Goal: Task Accomplishment & Management: Manage account settings

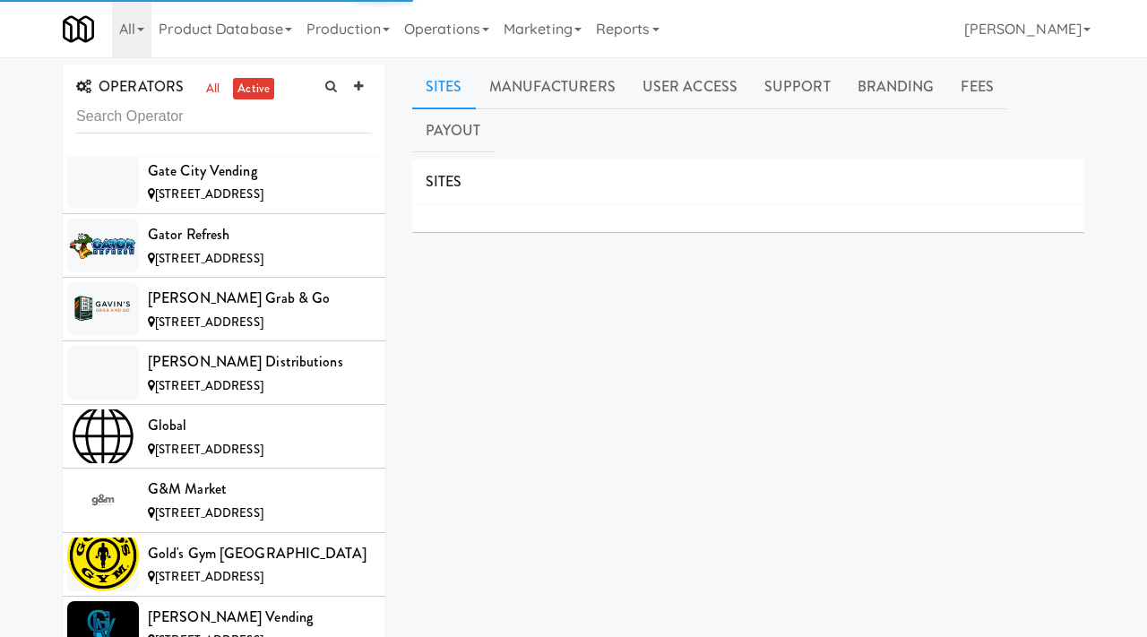
scroll to position [14010, 0]
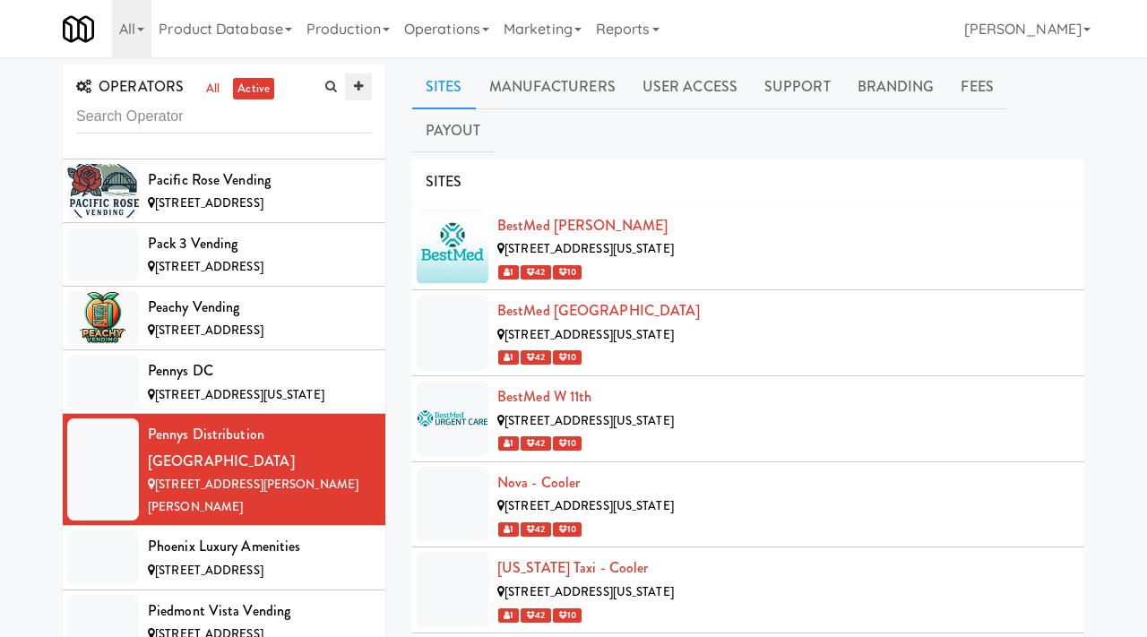
click at [360, 83] on icon at bounding box center [358, 87] width 9 height 12
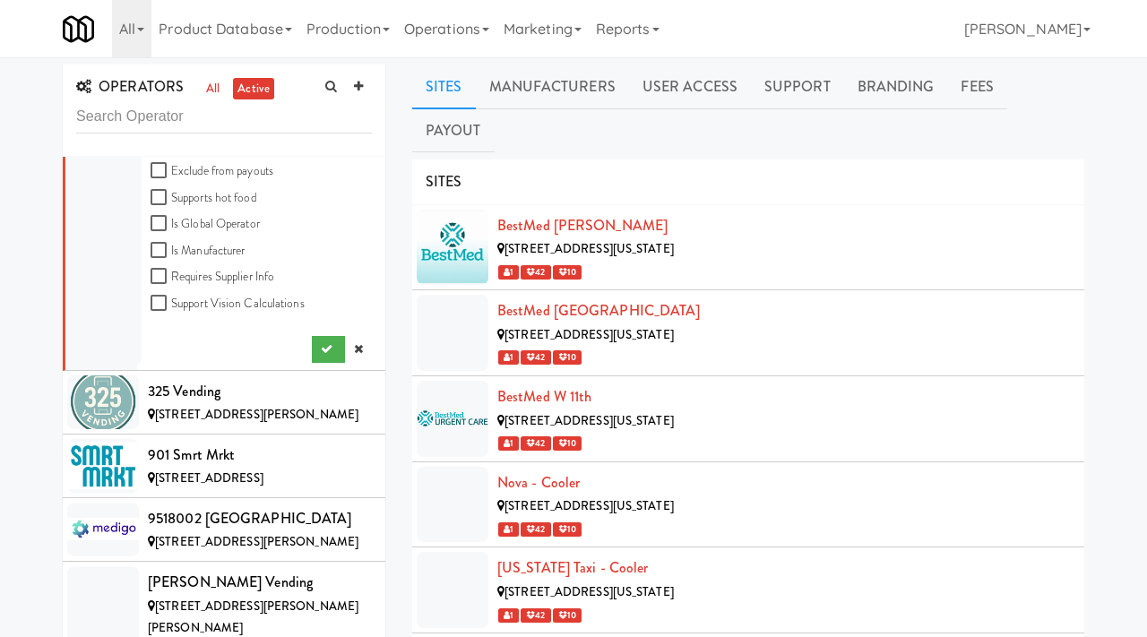
scroll to position [0, 0]
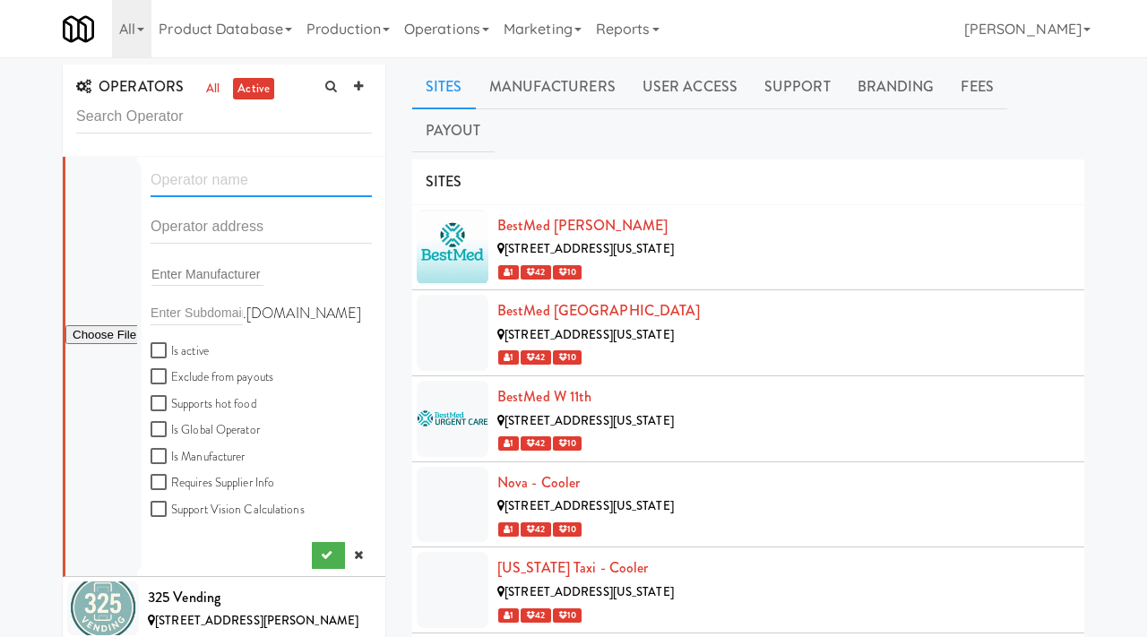
click at [195, 183] on input "text" at bounding box center [261, 180] width 221 height 33
paste input "Kidds Services"
type input "Kidds Services"
click at [256, 232] on input "text" at bounding box center [261, 227] width 221 height 33
paste input "PO Box 11316"
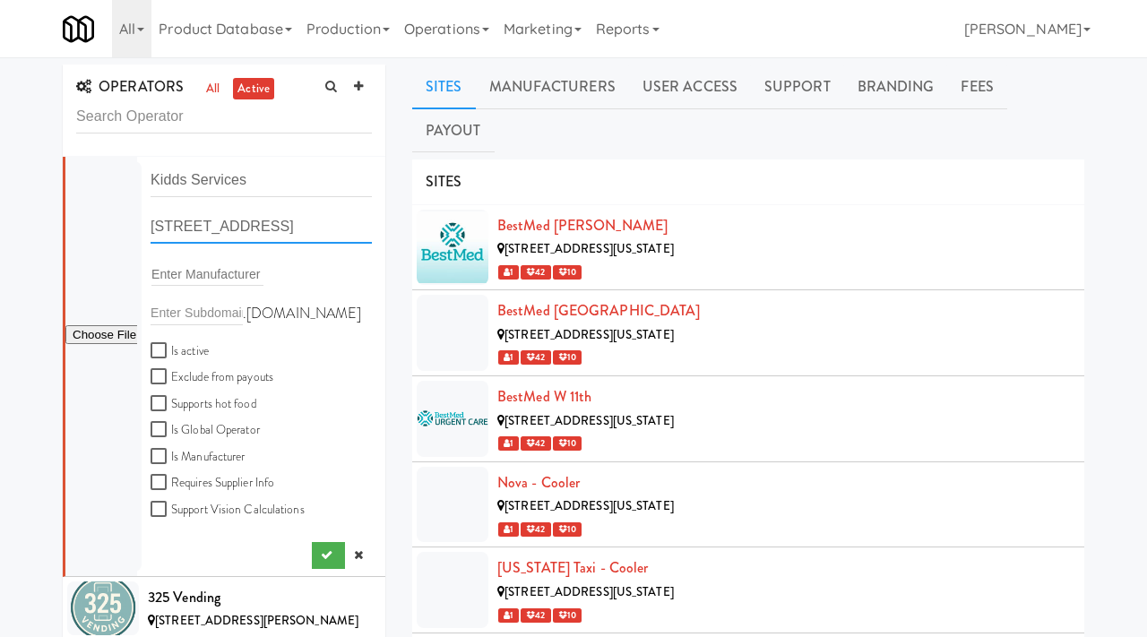
drag, startPoint x: 268, startPoint y: 231, endPoint x: 117, endPoint y: 223, distance: 150.8
click at [151, 223] on form "Kidds Services 11316 Box Lane, Lynchburg, VA, USA Enter Manufacturer .fridge.ki…" at bounding box center [261, 349] width 221 height 371
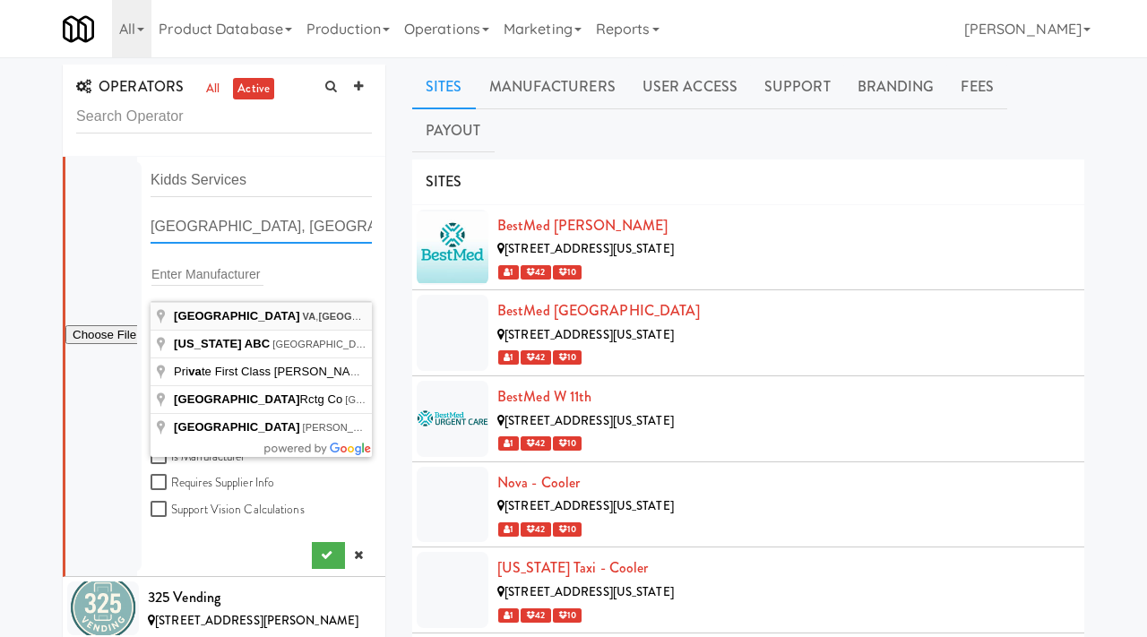
type input "Lynchburg, VA, USA"
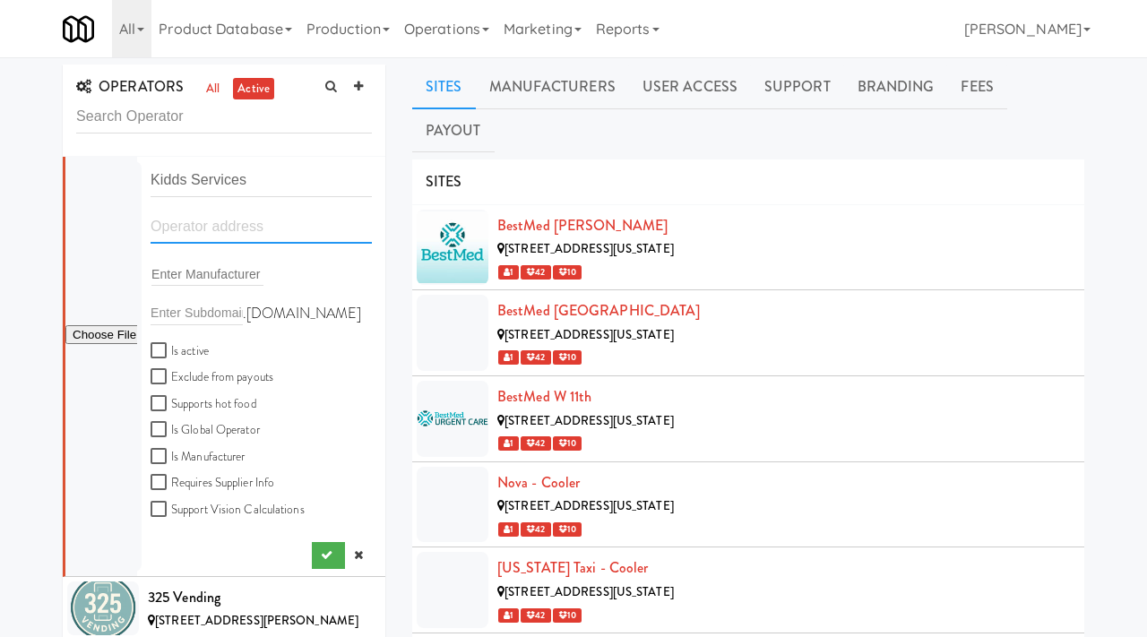
click at [206, 222] on input "text" at bounding box center [261, 227] width 221 height 33
click at [151, 230] on input "Lynchburg, VA, USA" at bounding box center [261, 227] width 221 height 33
paste input "PO Box 11316"
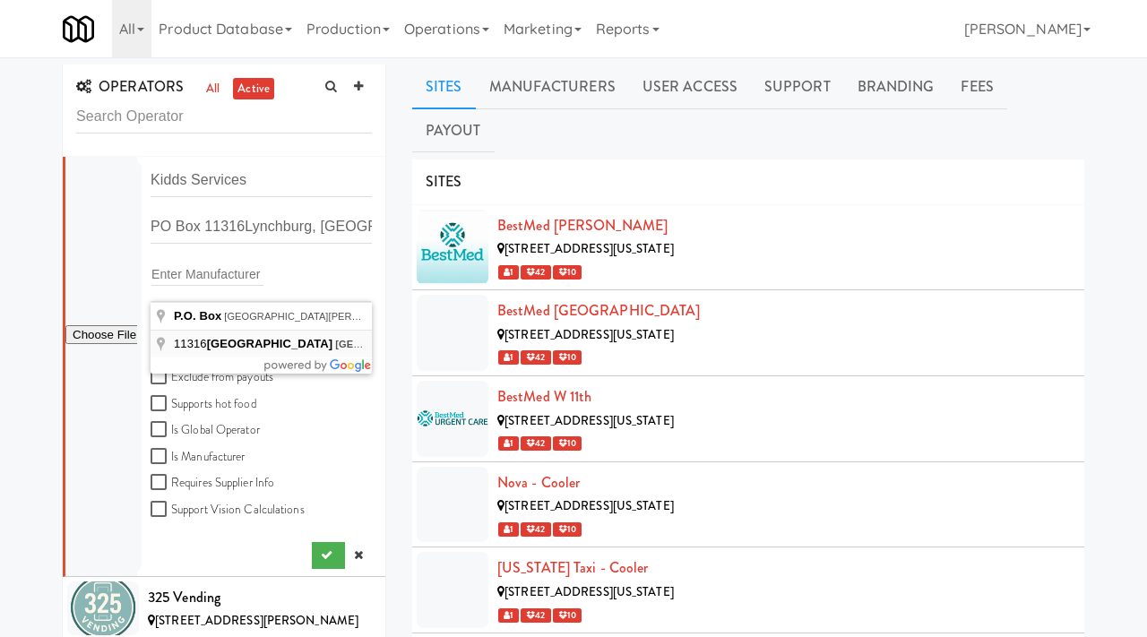
type input "11316 Box Lane, Lynchburg, VA, USA"
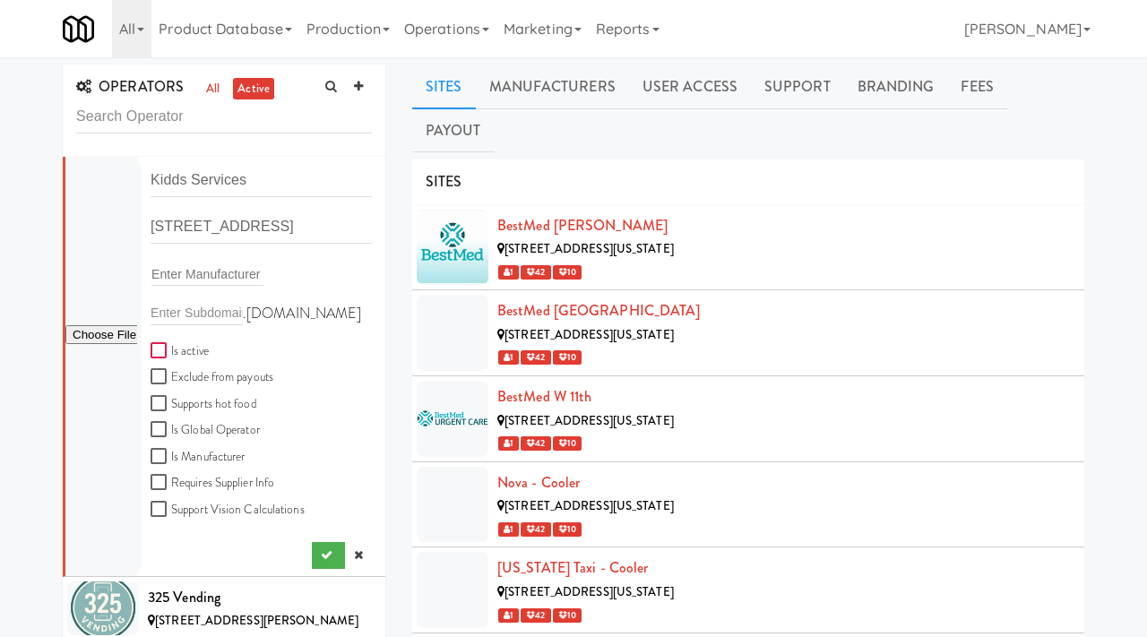
click at [152, 348] on input "Is active" at bounding box center [161, 351] width 21 height 14
checkbox input "true"
click at [329, 554] on icon "submit" at bounding box center [327, 555] width 12 height 12
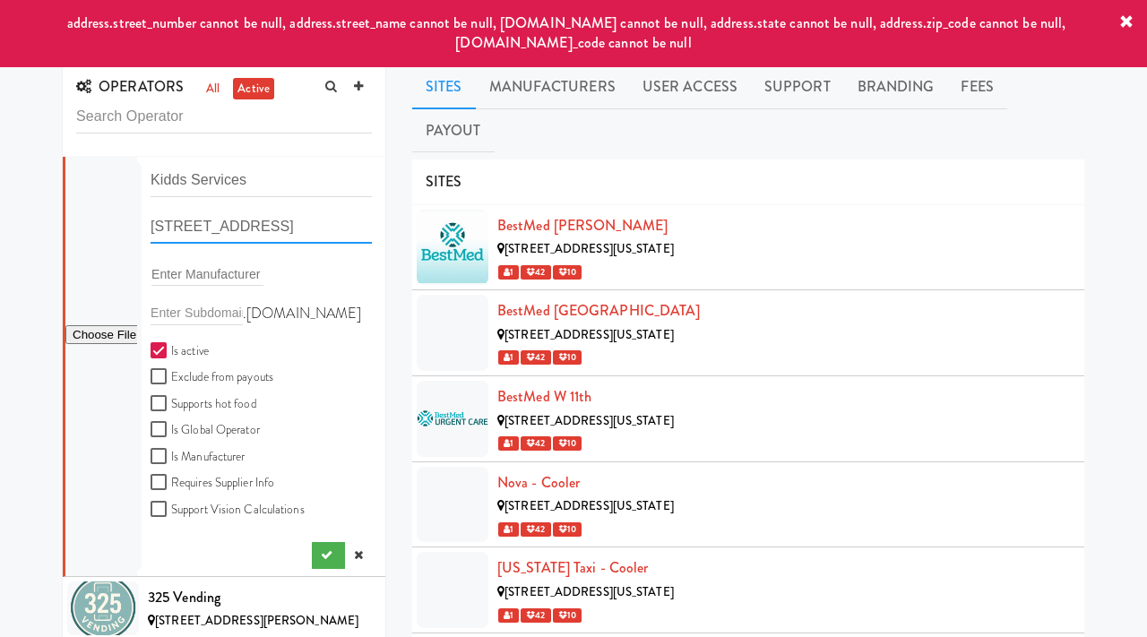
drag, startPoint x: 264, startPoint y: 229, endPoint x: 111, endPoint y: 209, distance: 154.7
click at [151, 209] on form "Kidds Services 11316 Box Lane, Lynchburg, VA, USA Enter Manufacturer .fridge.ki…" at bounding box center [261, 349] width 221 height 371
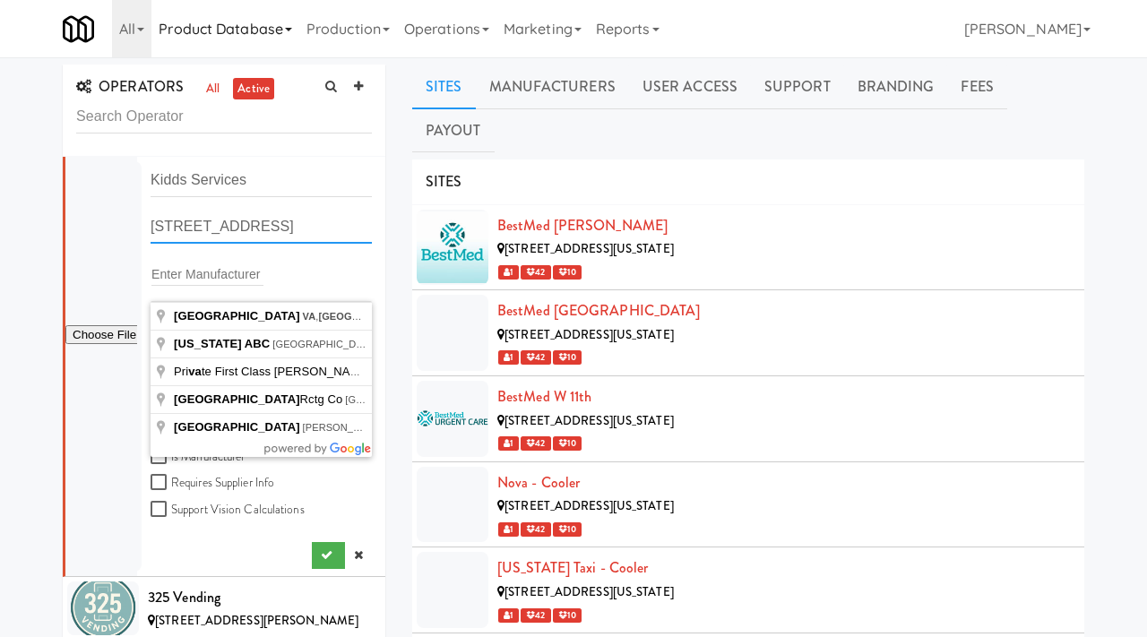
paste input "PO Box 11316"
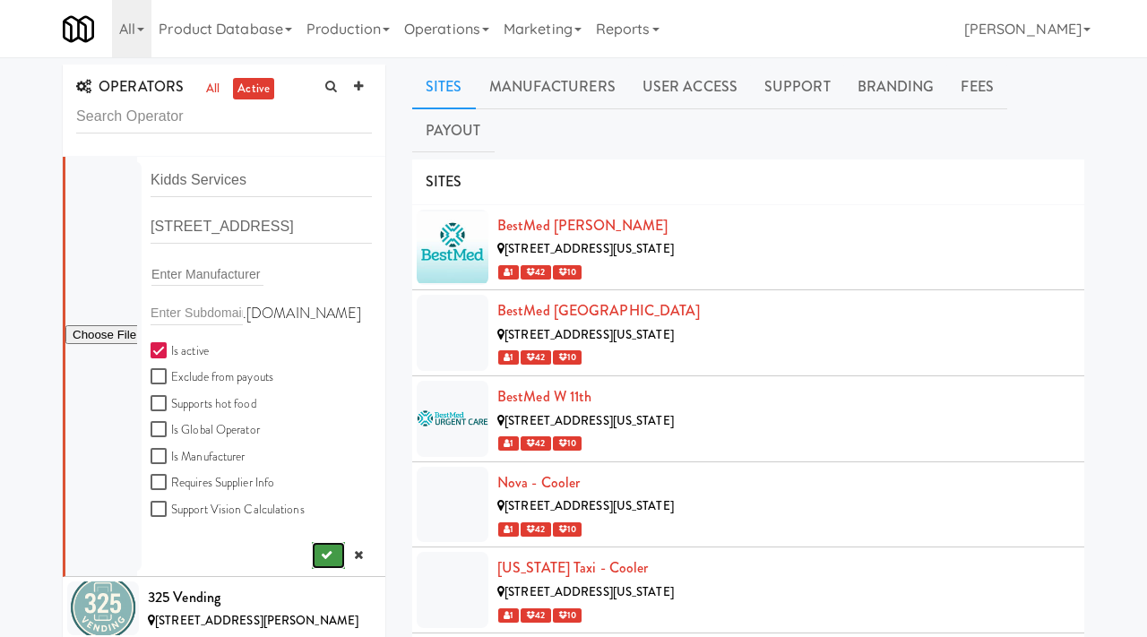
click at [329, 556] on icon "submit" at bounding box center [327, 555] width 12 height 12
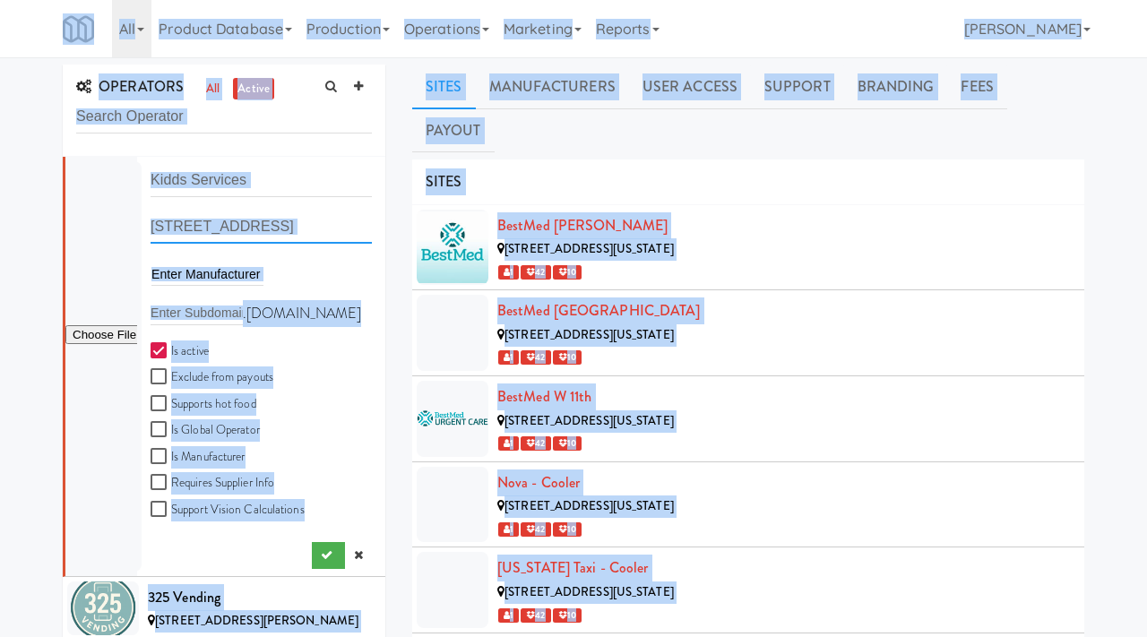
click at [282, 227] on input "11316 Box Lane, Lynchburg, VA, USA" at bounding box center [261, 227] width 221 height 33
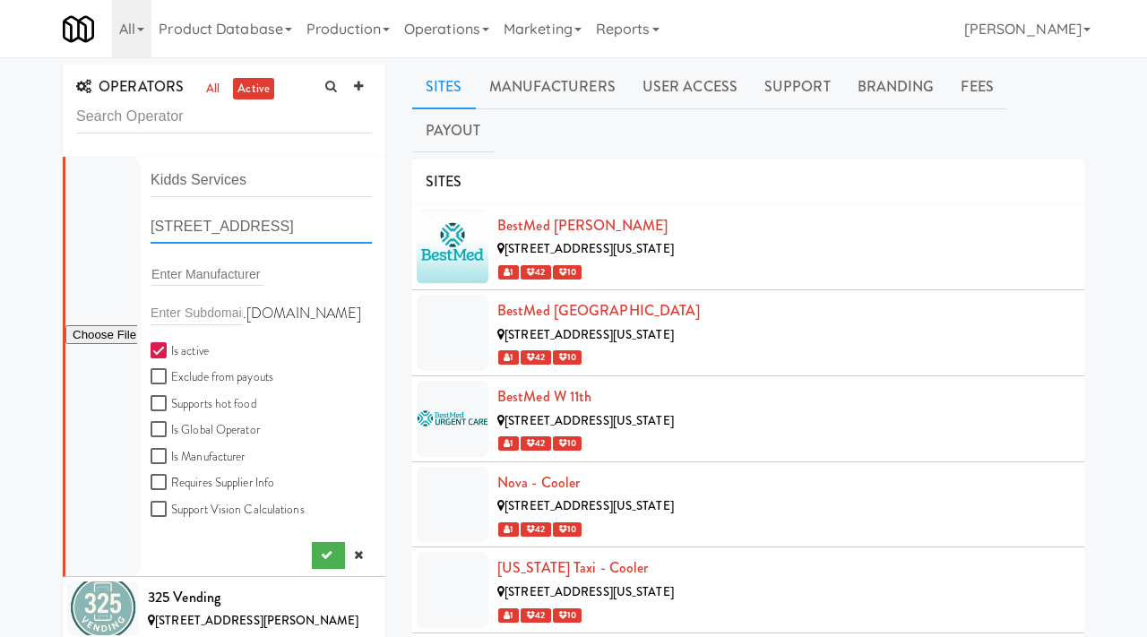
paste input "Fridge 1"
click at [321, 550] on icon "submit" at bounding box center [327, 555] width 12 height 12
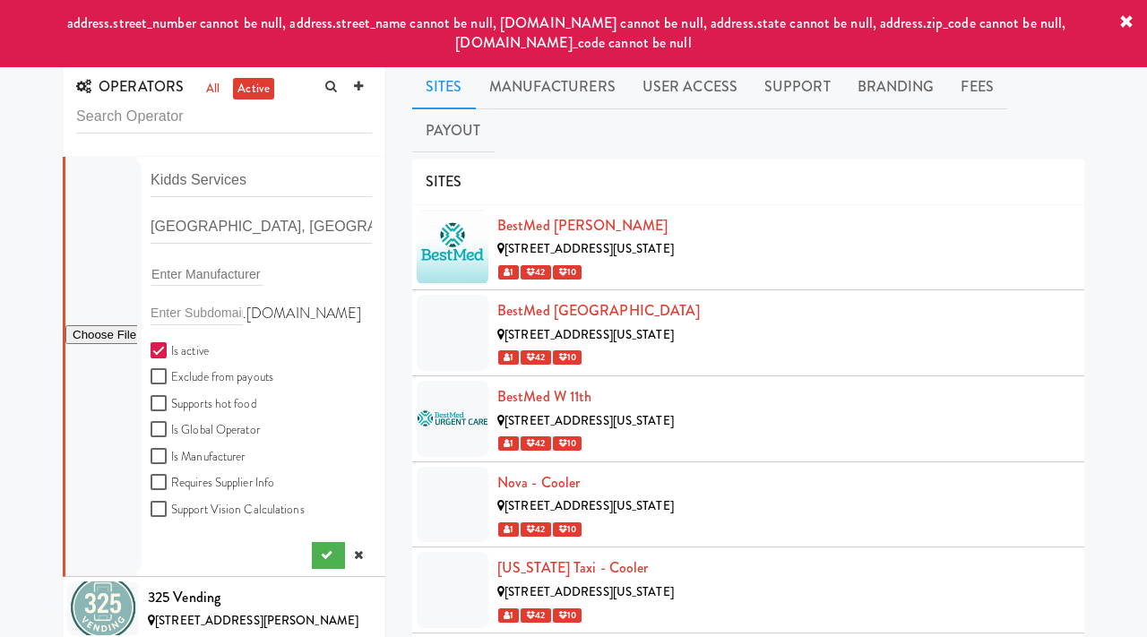
click at [148, 230] on div "Lynchburg, VA, USA" at bounding box center [261, 234] width 248 height 47
click at [153, 230] on input "Lynchburg, VA, USA" at bounding box center [261, 227] width 221 height 33
paste input "PO Box 11316"
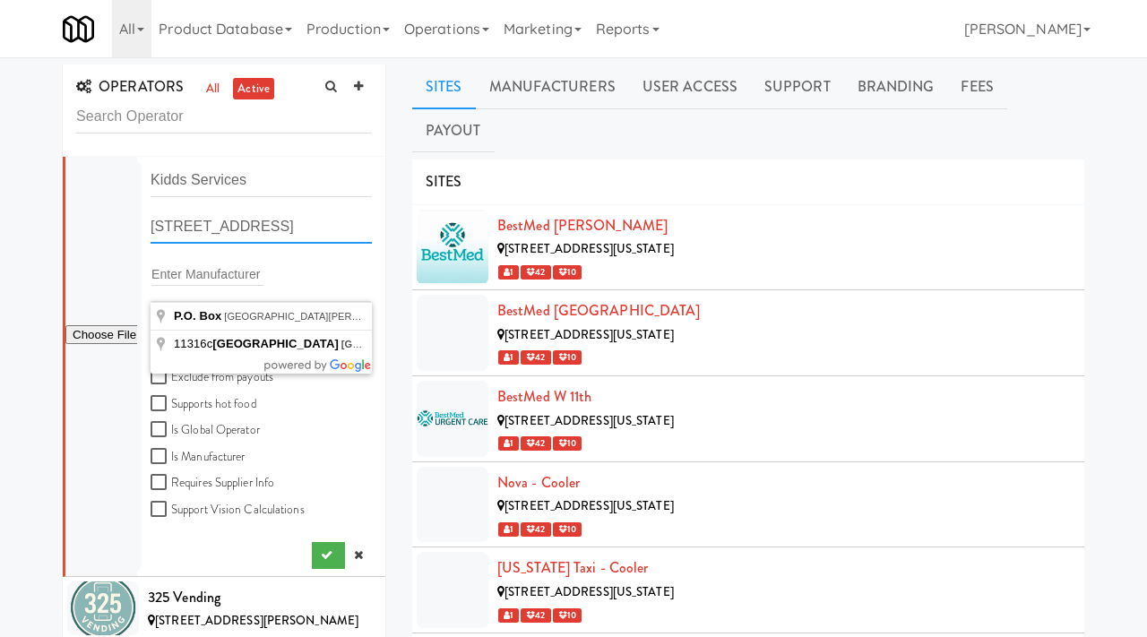
click at [156, 229] on input "PO Box 11316cLynchburg, VA, USA" at bounding box center [261, 227] width 221 height 33
click at [255, 230] on input "PO Box 11316cLynchburg, VA, USA" at bounding box center [261, 227] width 221 height 33
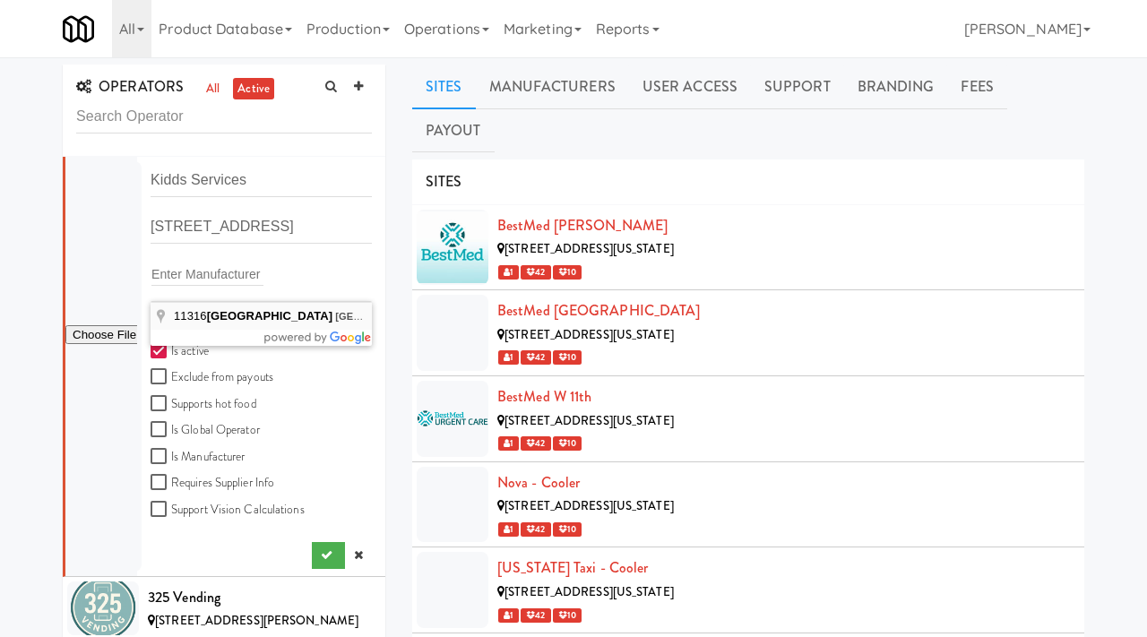
type input "11316 Box Lane, Lynchburg, VA, USA"
click at [326, 559] on icon "submit" at bounding box center [327, 555] width 12 height 12
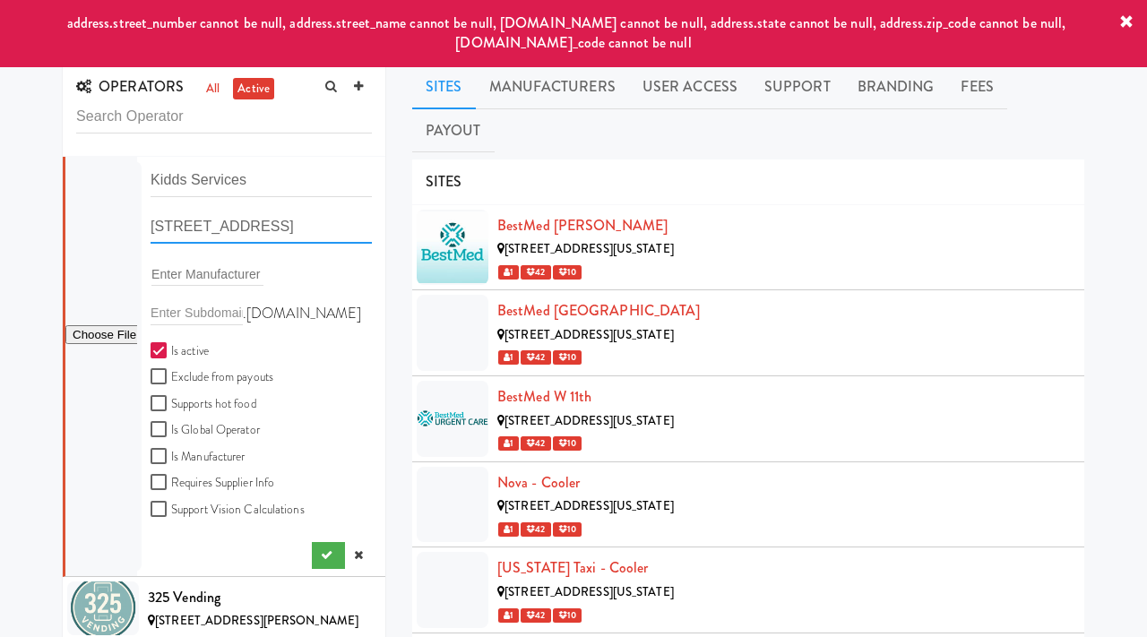
click at [259, 223] on input "11316 Box Lane, Lynchburg, VA, USA" at bounding box center [261, 227] width 221 height 33
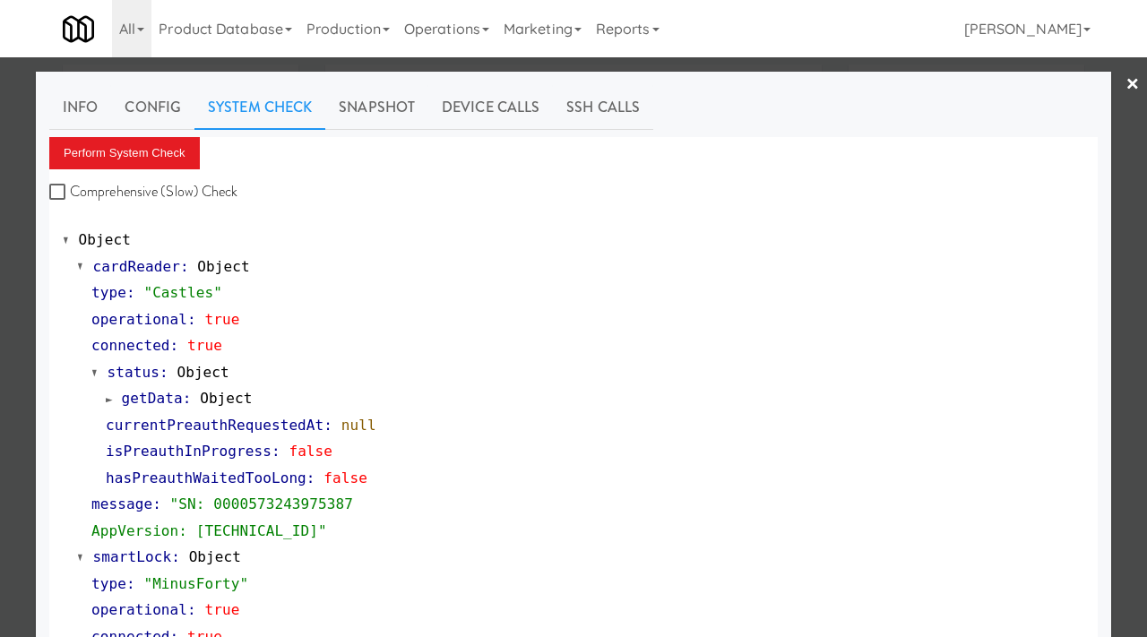
scroll to position [535, 0]
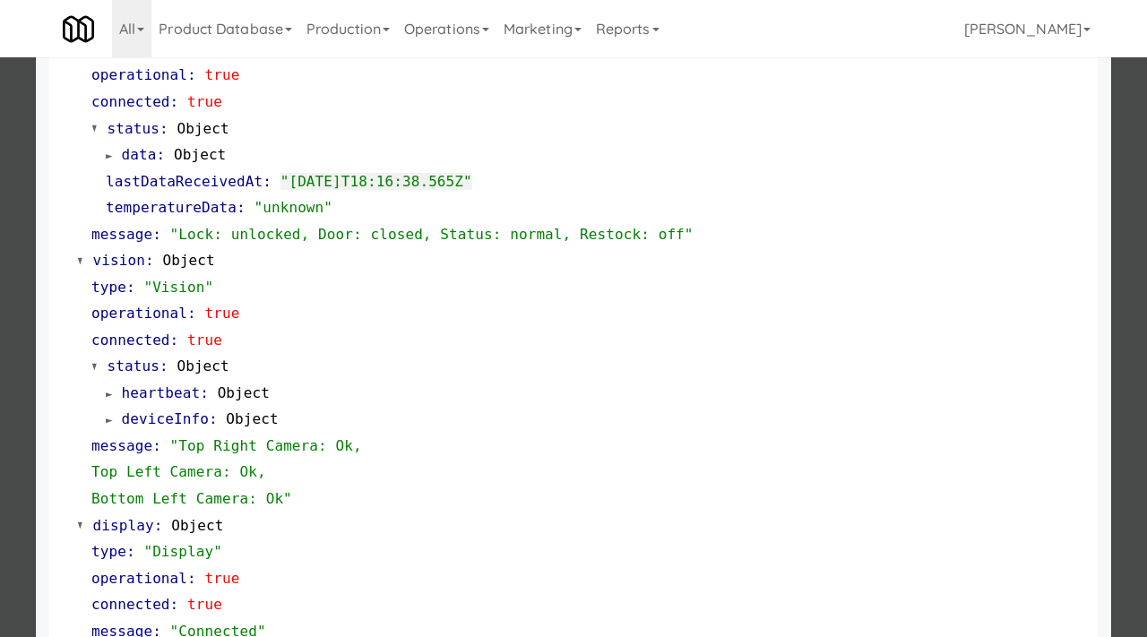
click at [9, 91] on div at bounding box center [573, 318] width 1147 height 637
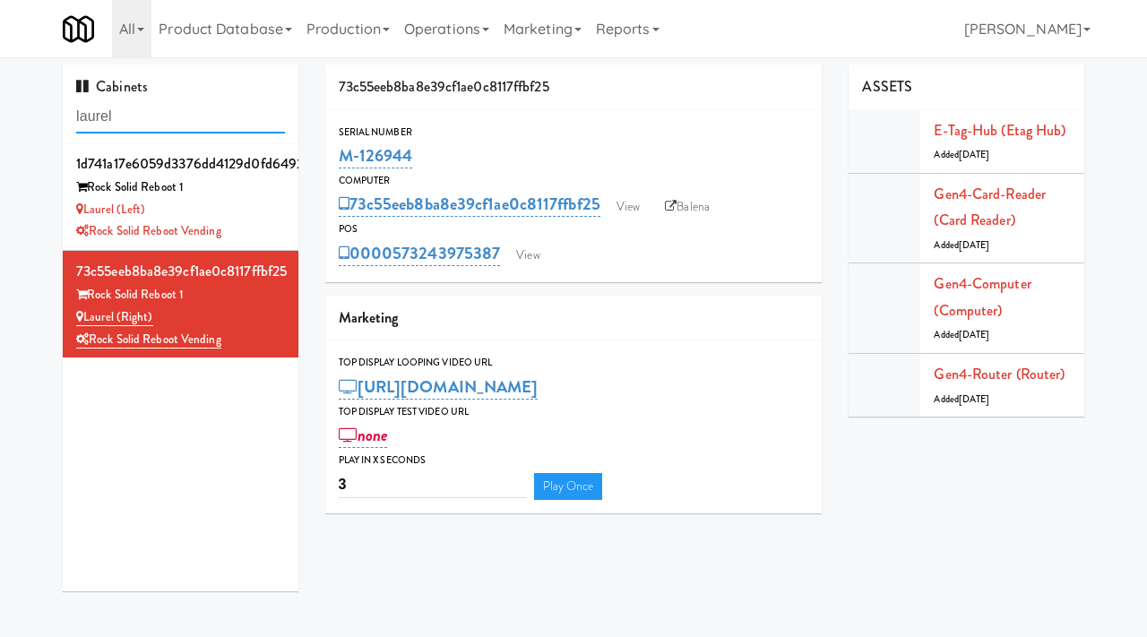
click at [127, 115] on input "laurel" at bounding box center [180, 116] width 209 height 33
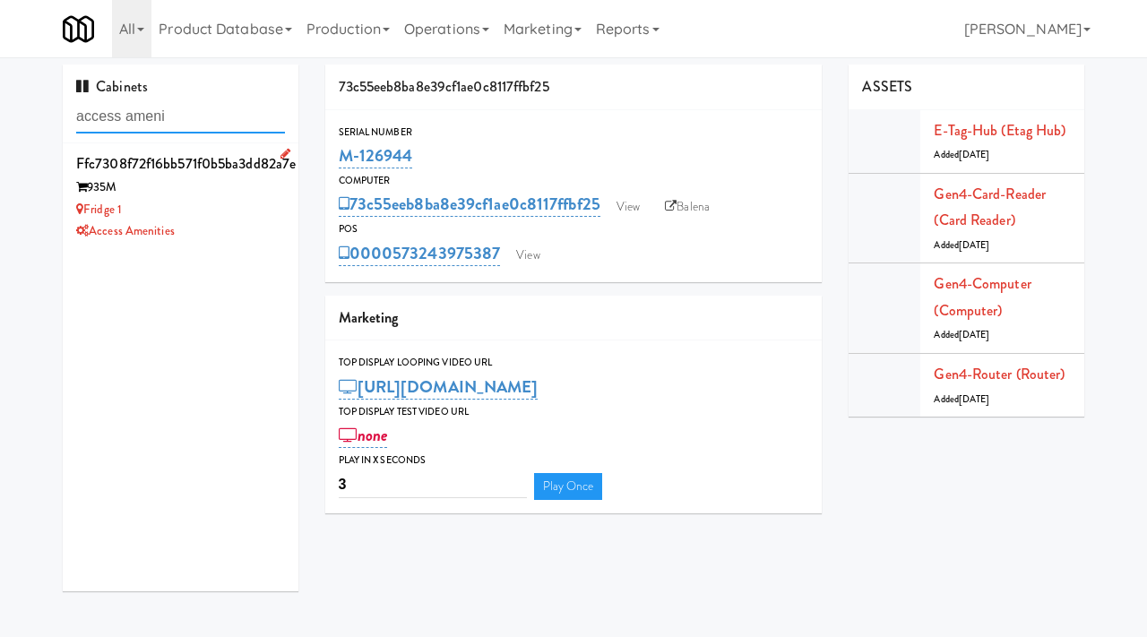
type input "access ameni"
click at [195, 221] on div "Access Amenities" at bounding box center [180, 232] width 209 height 22
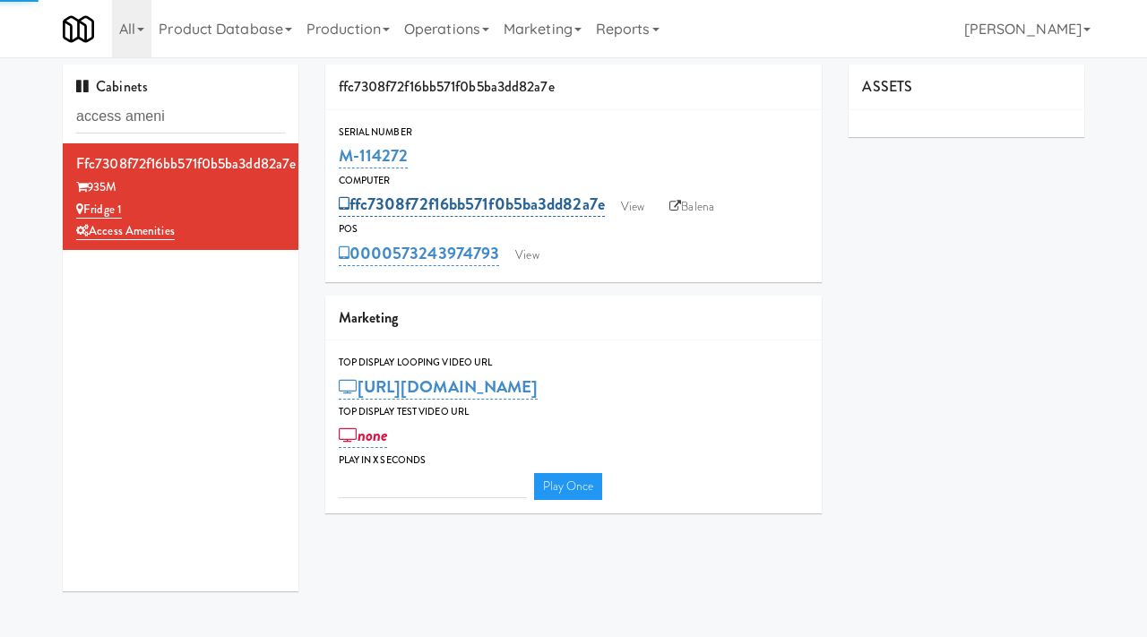
type input "3"
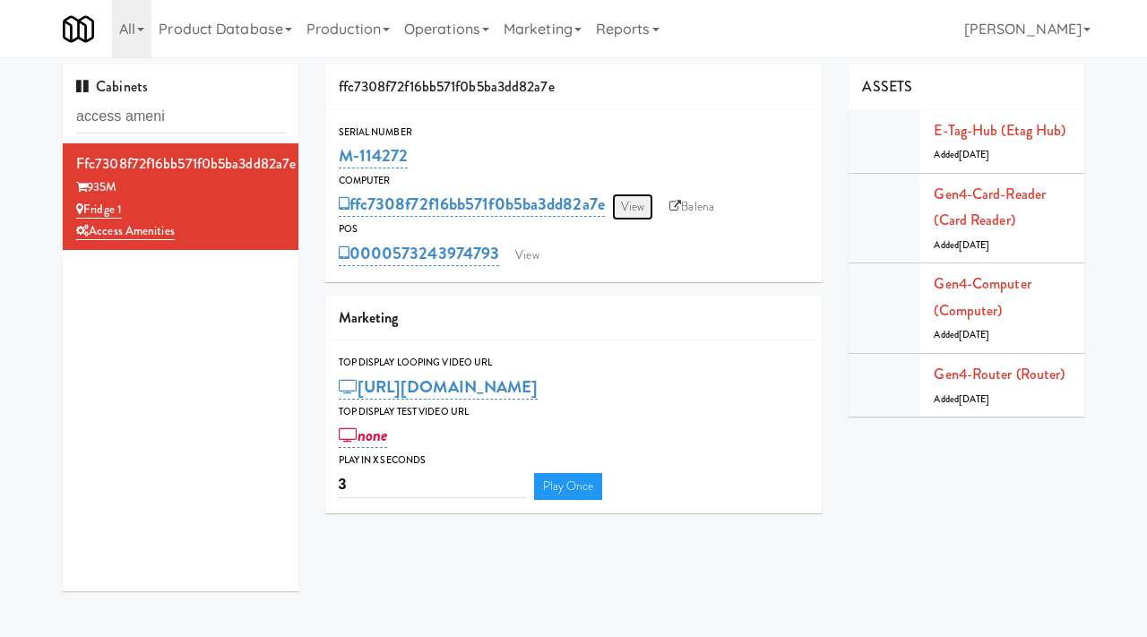
click at [621, 201] on link "View" at bounding box center [632, 207] width 41 height 27
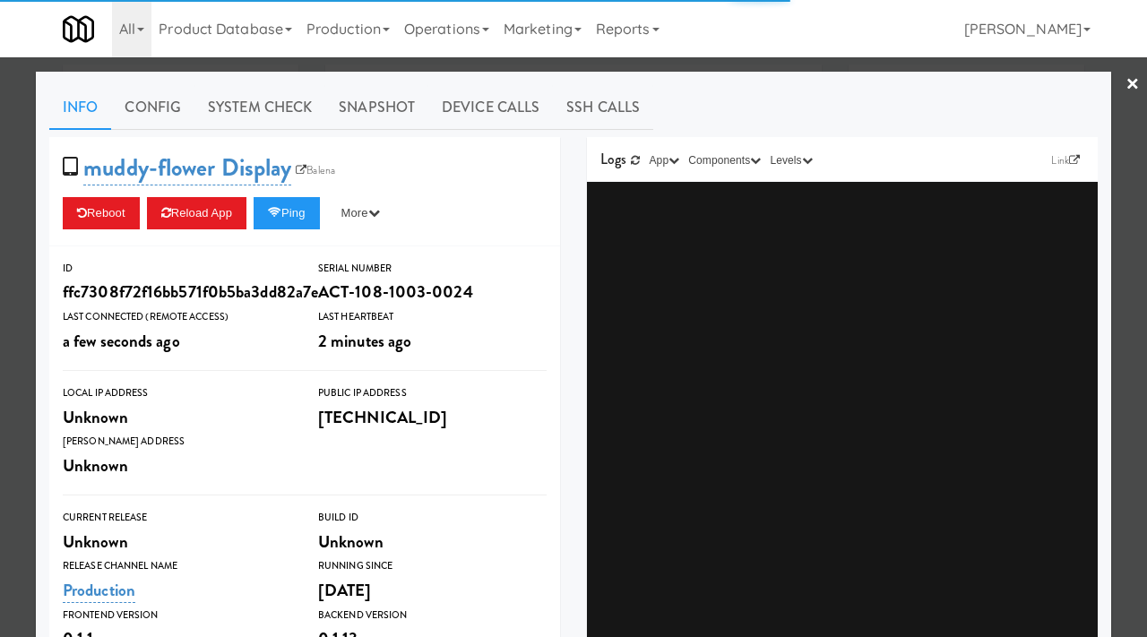
scroll to position [339, 0]
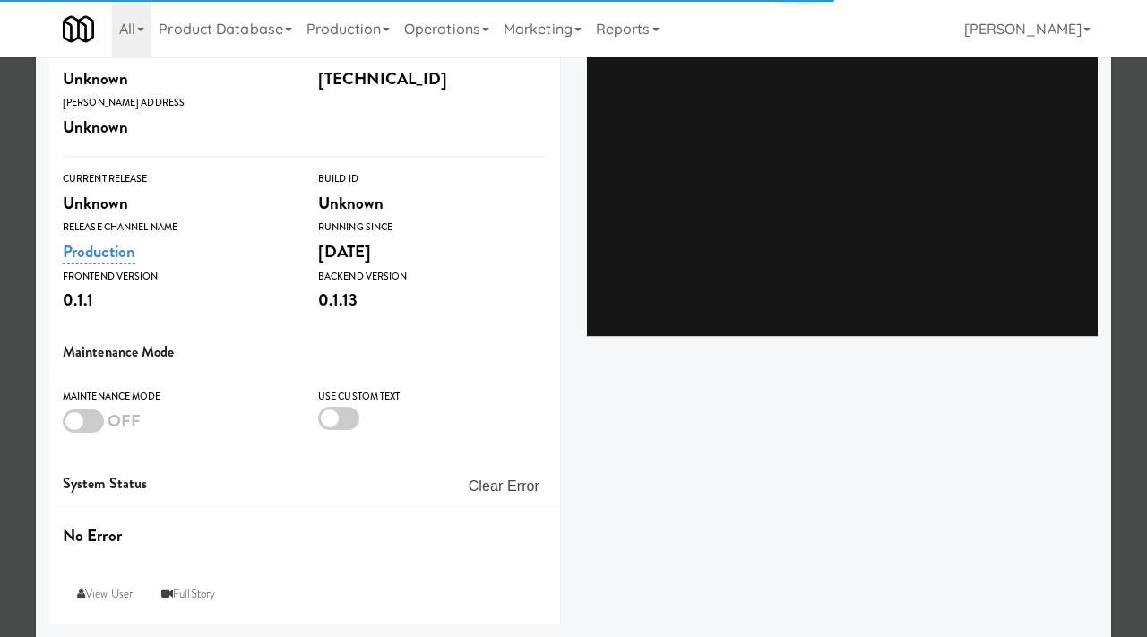
click at [82, 419] on div at bounding box center [83, 421] width 41 height 23
click at [0, 0] on input "checkbox" at bounding box center [0, 0] width 0 height 0
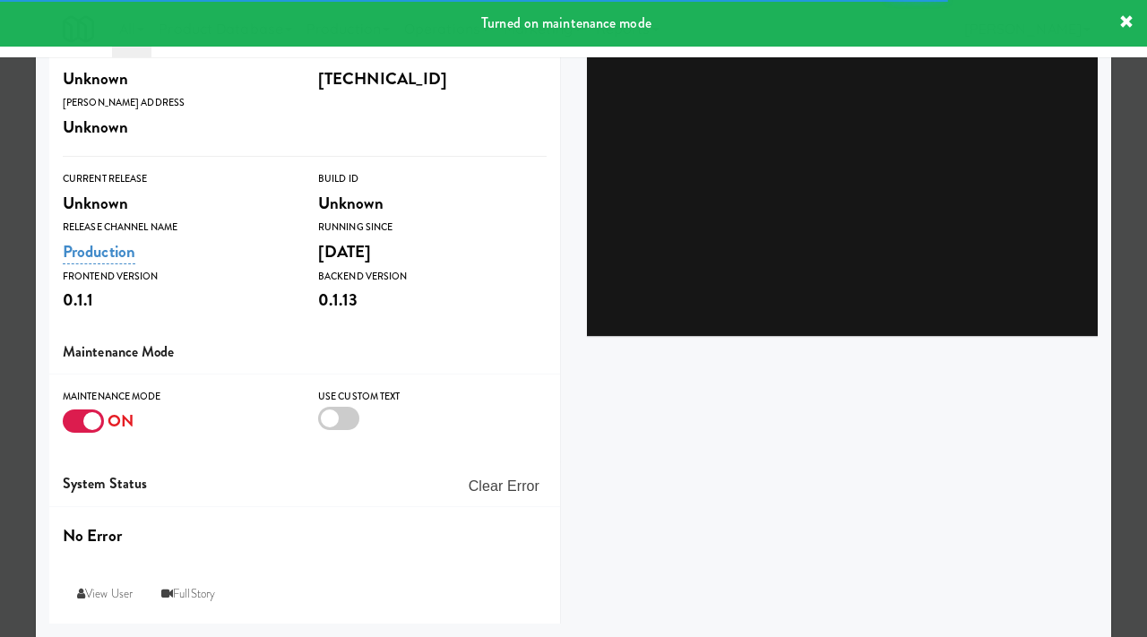
click at [16, 384] on div at bounding box center [573, 318] width 1147 height 637
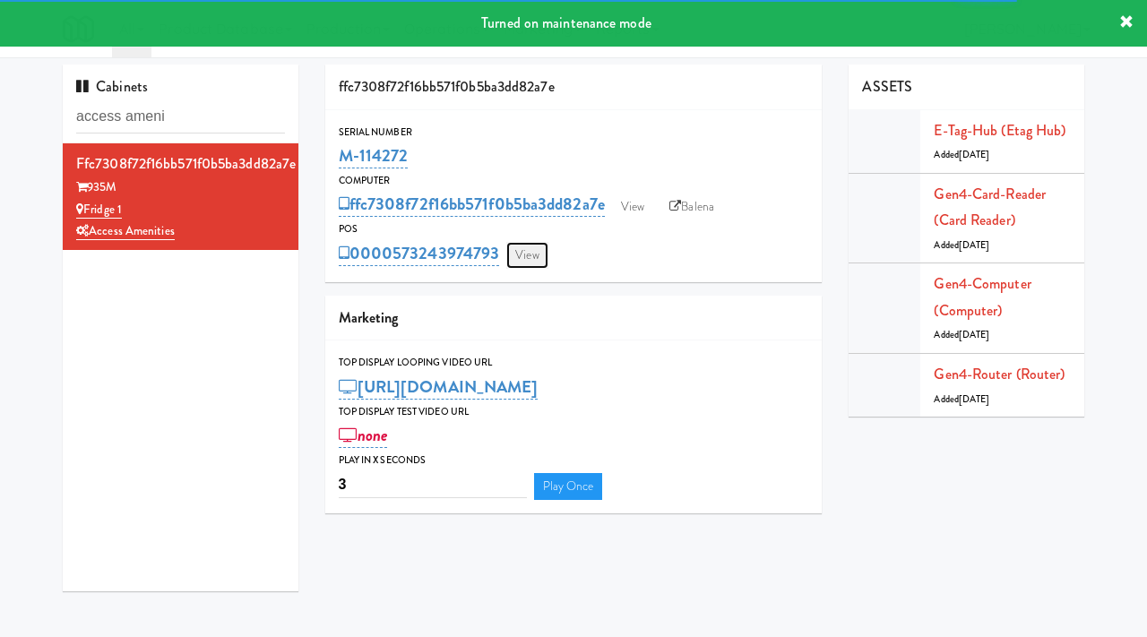
click at [527, 255] on link "View" at bounding box center [526, 255] width 41 height 27
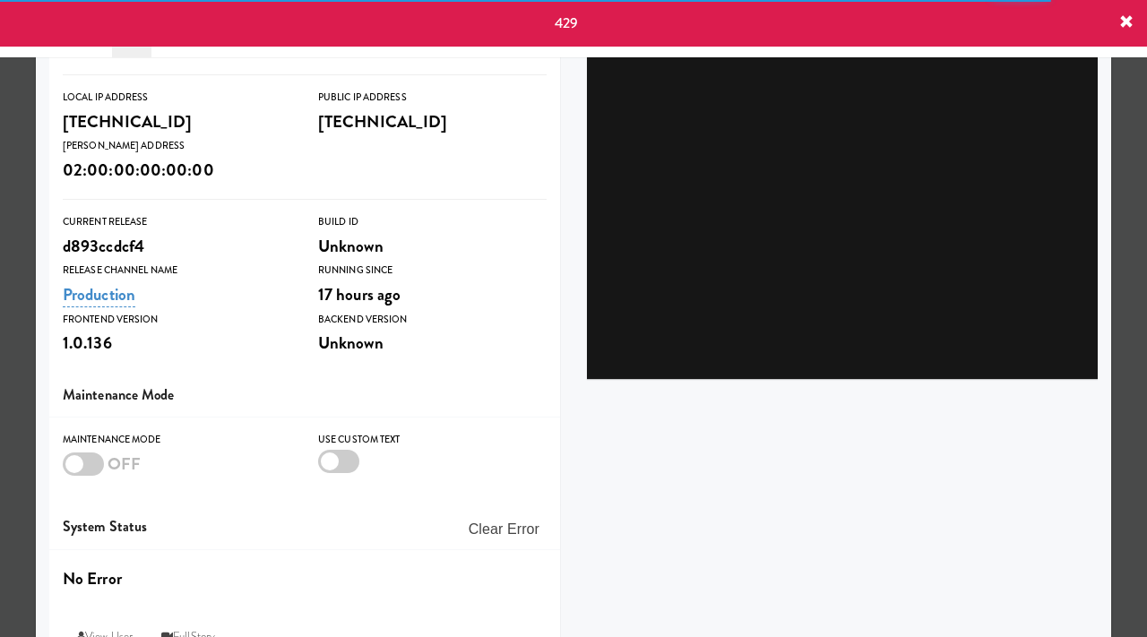
scroll to position [339, 0]
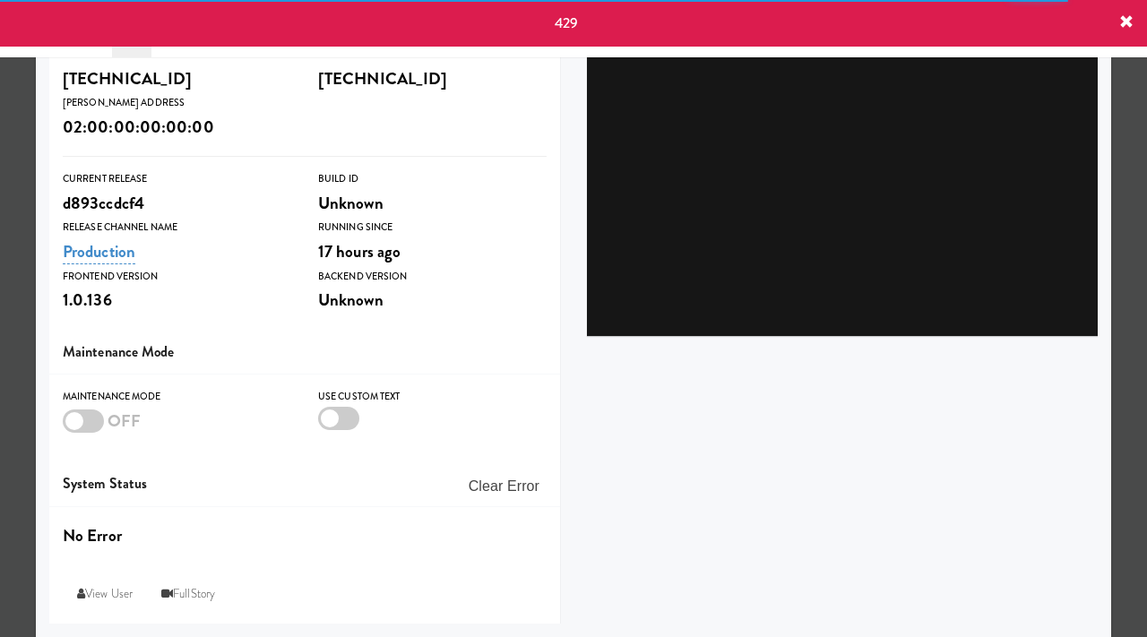
click at [68, 418] on div at bounding box center [83, 421] width 41 height 23
click at [0, 0] on input "checkbox" at bounding box center [0, 0] width 0 height 0
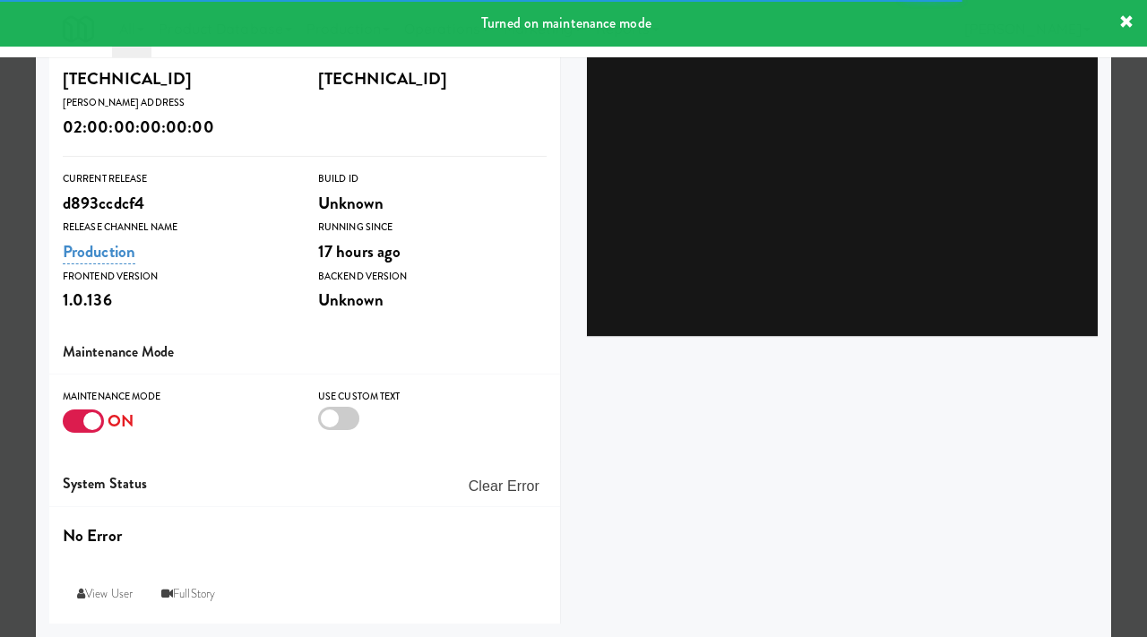
scroll to position [0, 0]
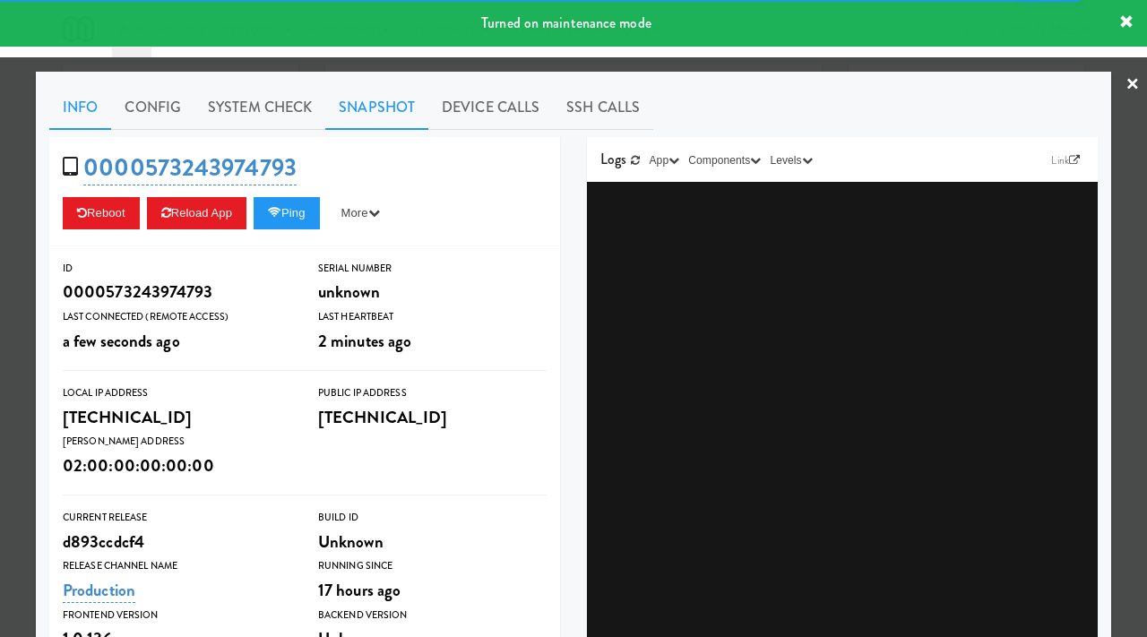
click at [338, 108] on link "Snapshot" at bounding box center [376, 107] width 103 height 45
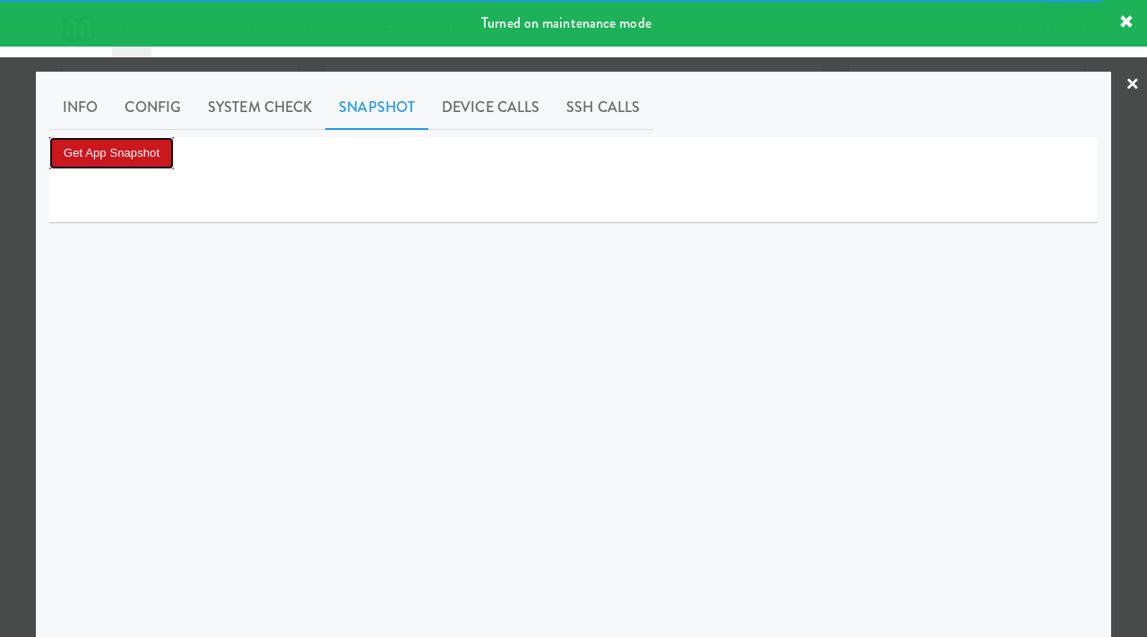
click at [121, 146] on button "Get App Snapshot" at bounding box center [111, 153] width 125 height 32
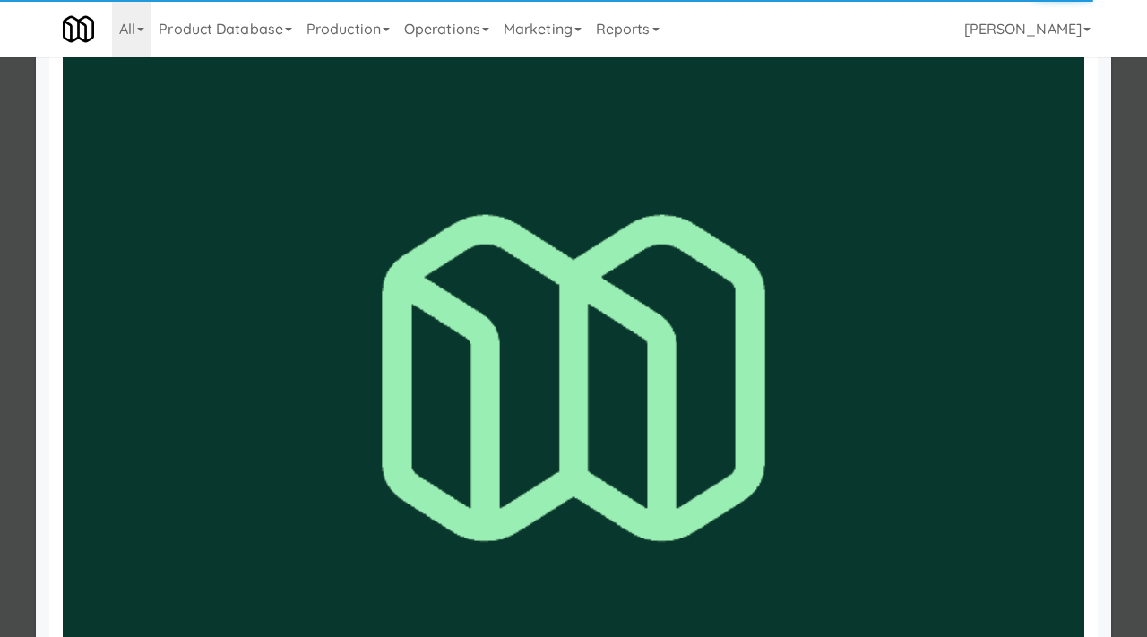
scroll to position [911, 0]
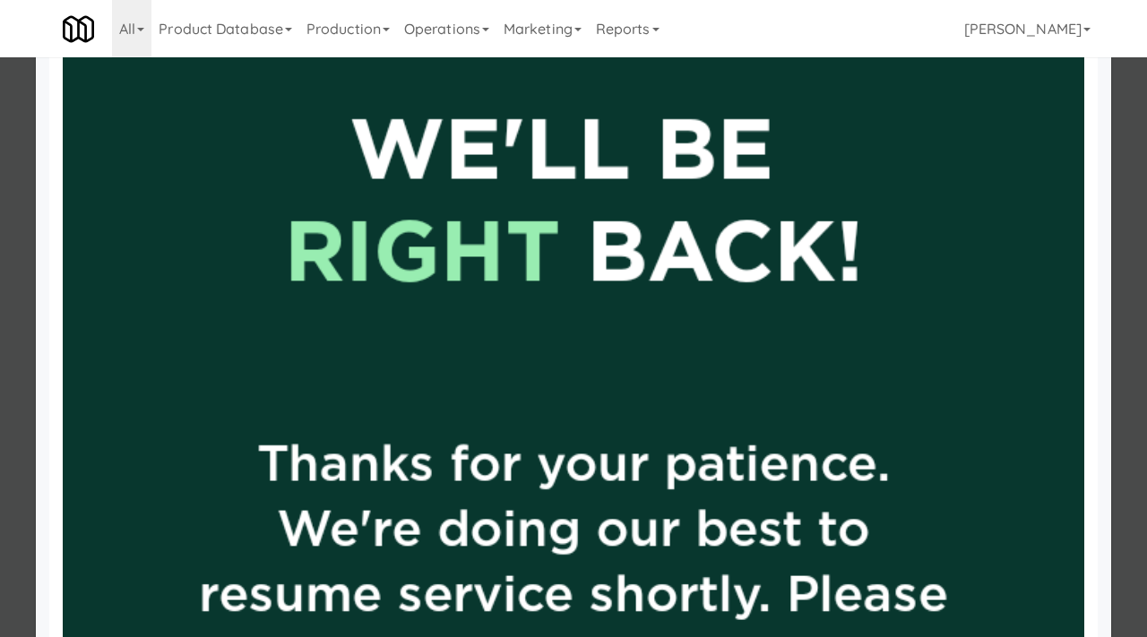
click at [32, 324] on div at bounding box center [573, 318] width 1147 height 637
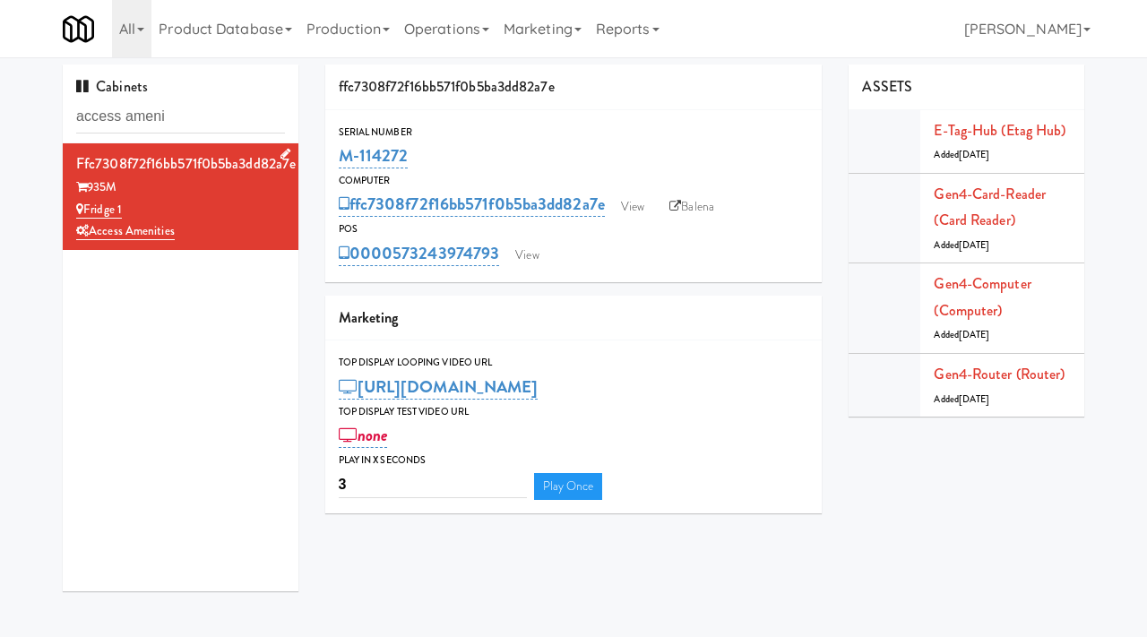
drag, startPoint x: 134, startPoint y: 208, endPoint x: 84, endPoint y: 209, distance: 50.2
click at [84, 209] on div "Fridge 1" at bounding box center [180, 210] width 209 height 22
copy link "Fridge 1"
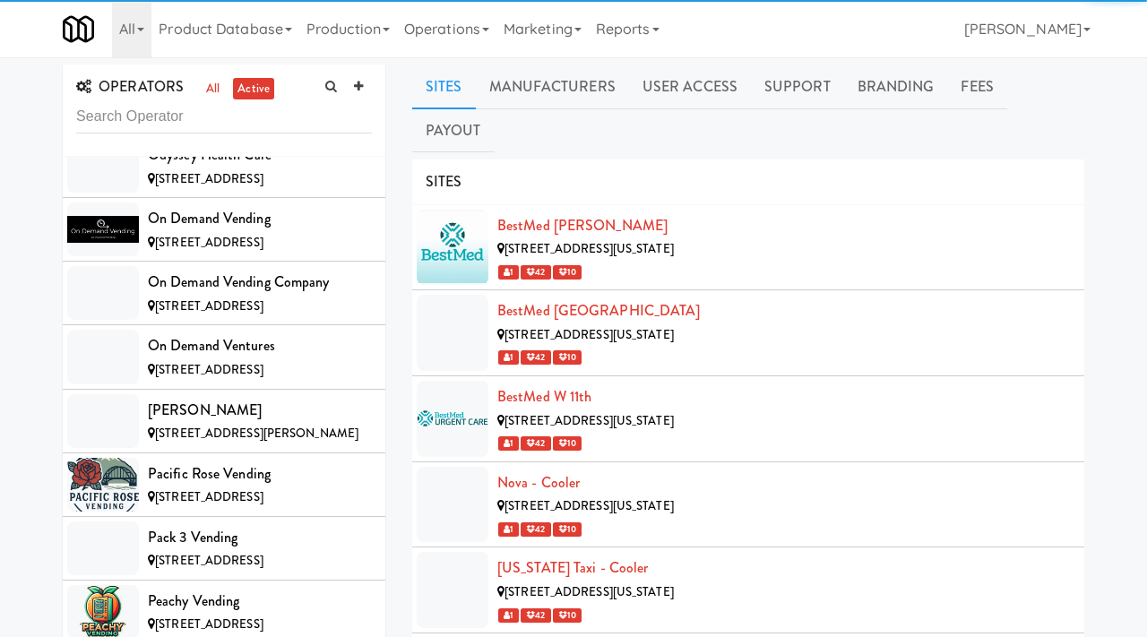
scroll to position [14010, 0]
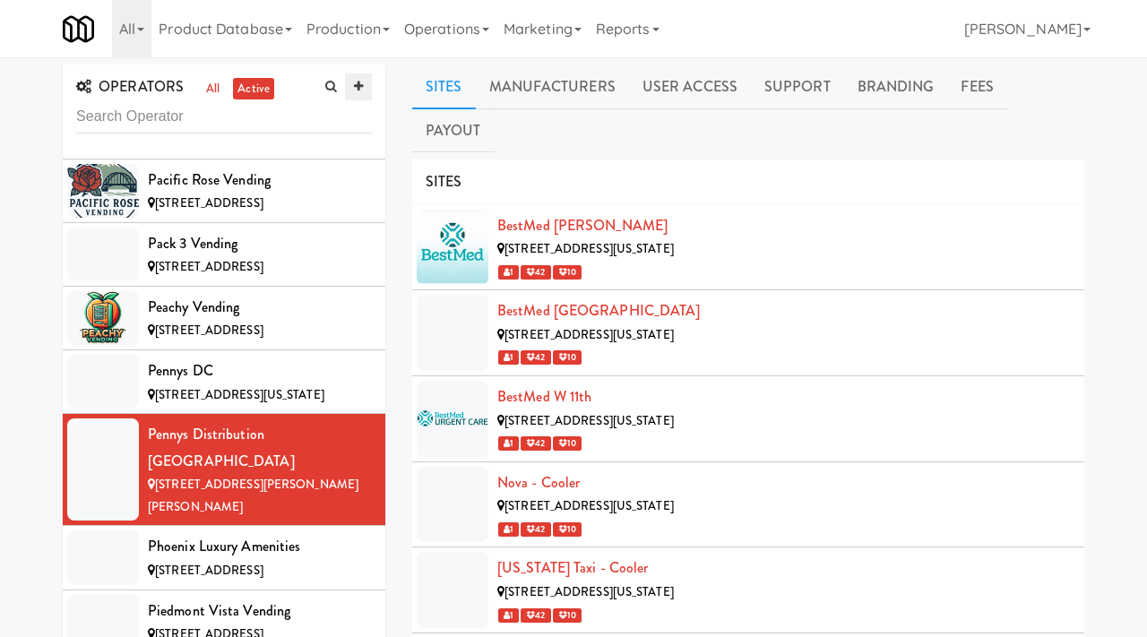
click at [357, 88] on icon at bounding box center [358, 87] width 9 height 12
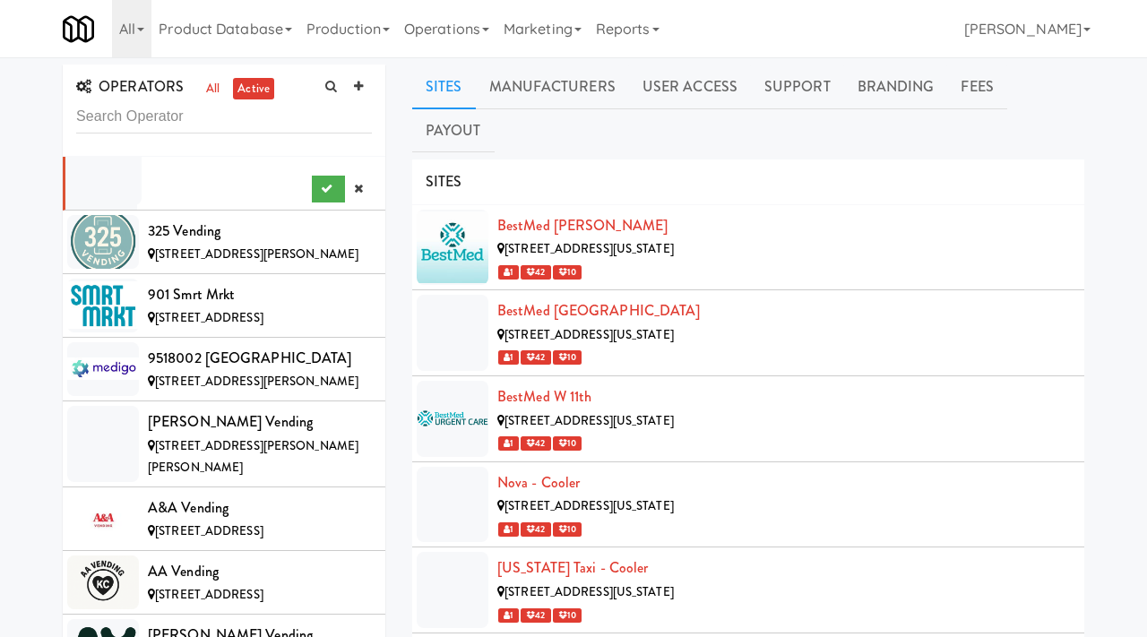
scroll to position [0, 0]
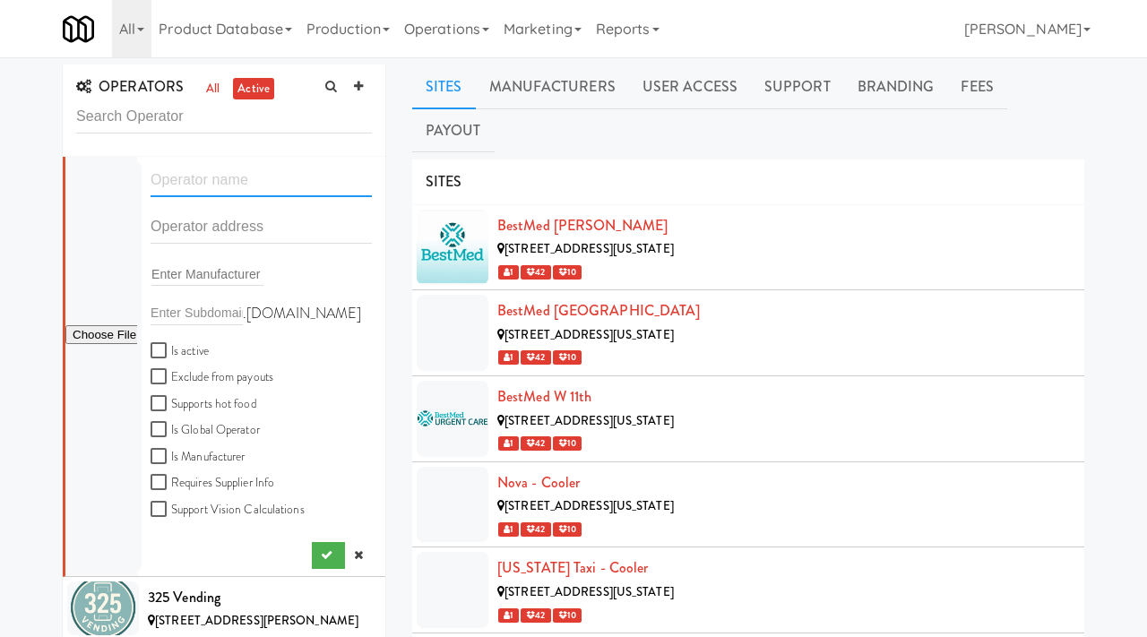
click at [231, 181] on input "text" at bounding box center [261, 180] width 221 height 33
type input "Kidds Services"
click at [210, 232] on input "text" at bounding box center [261, 227] width 221 height 33
paste input "[STREET_ADDRESS]"
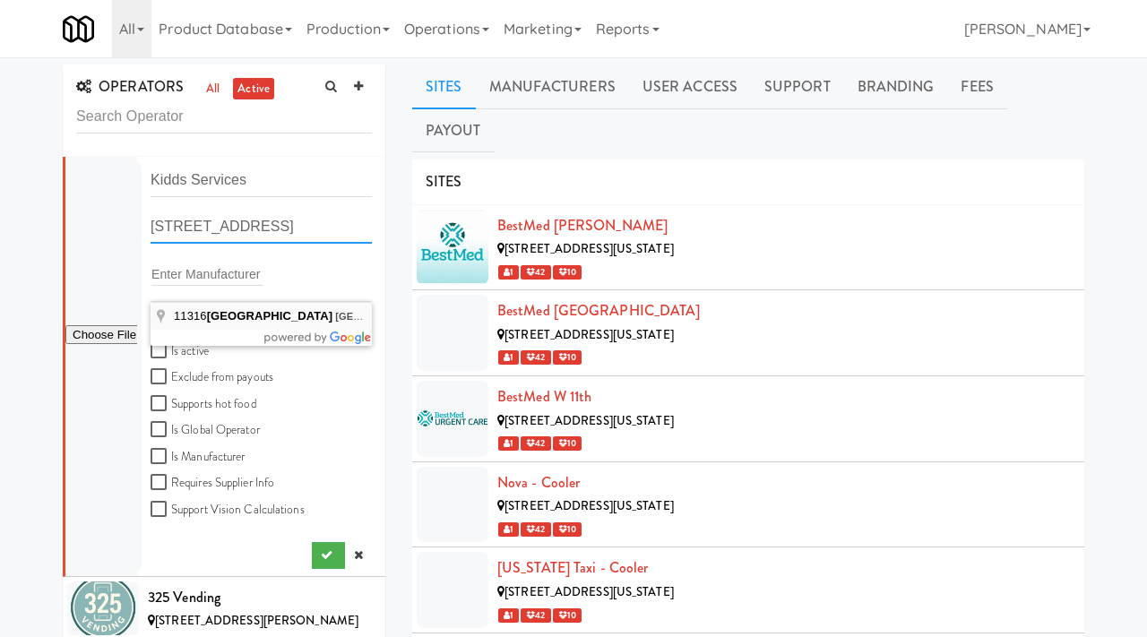
type input "[STREET_ADDRESS]"
click at [190, 229] on input "text" at bounding box center [261, 227] width 221 height 33
paste input "[STREET_ADDRESS]"
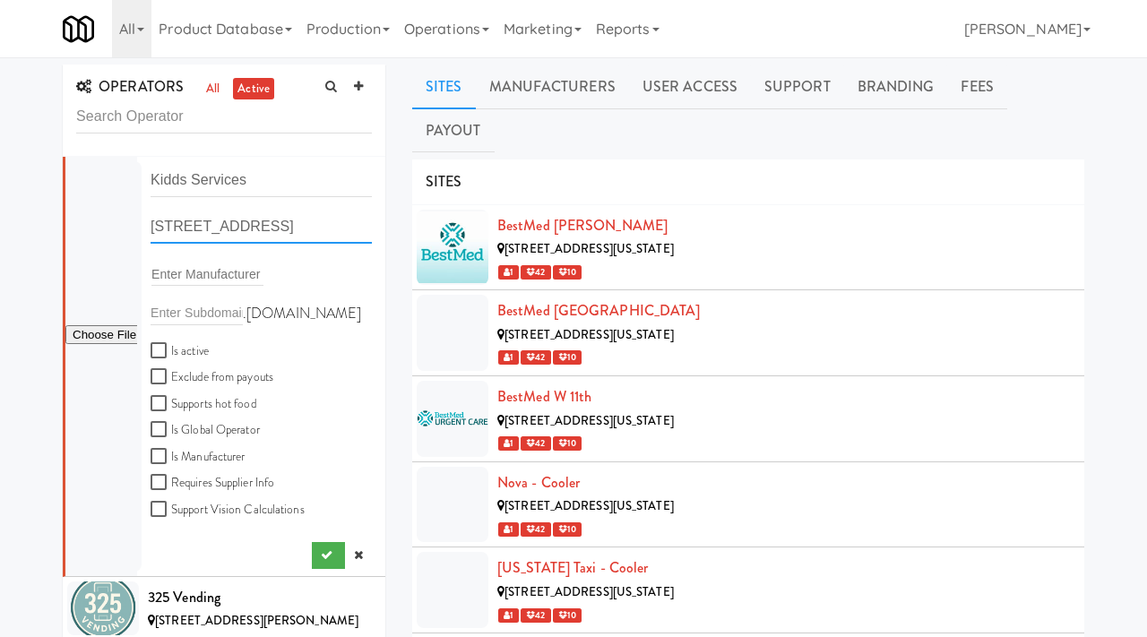
type input "11316 Box Lane, Lynchburg, VA, USA"
click at [159, 349] on input "Is active" at bounding box center [161, 351] width 21 height 14
checkbox input "true"
click at [324, 558] on icon "submit" at bounding box center [327, 555] width 12 height 12
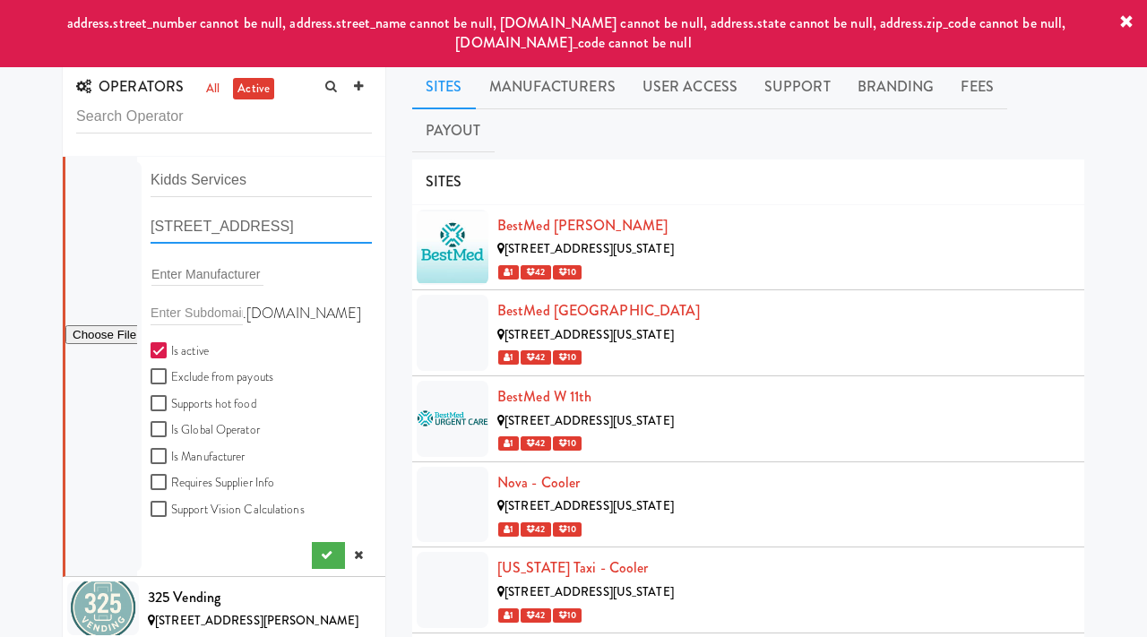
scroll to position [0, 29]
drag, startPoint x: 259, startPoint y: 226, endPoint x: 437, endPoint y: 239, distance: 178.9
click at [437, 239] on div "OPERATORS all active Kidds Services 11316 Box Lane, Lynchburg, VA, USA Enter Ma…" at bounding box center [573, 613] width 1049 height 1097
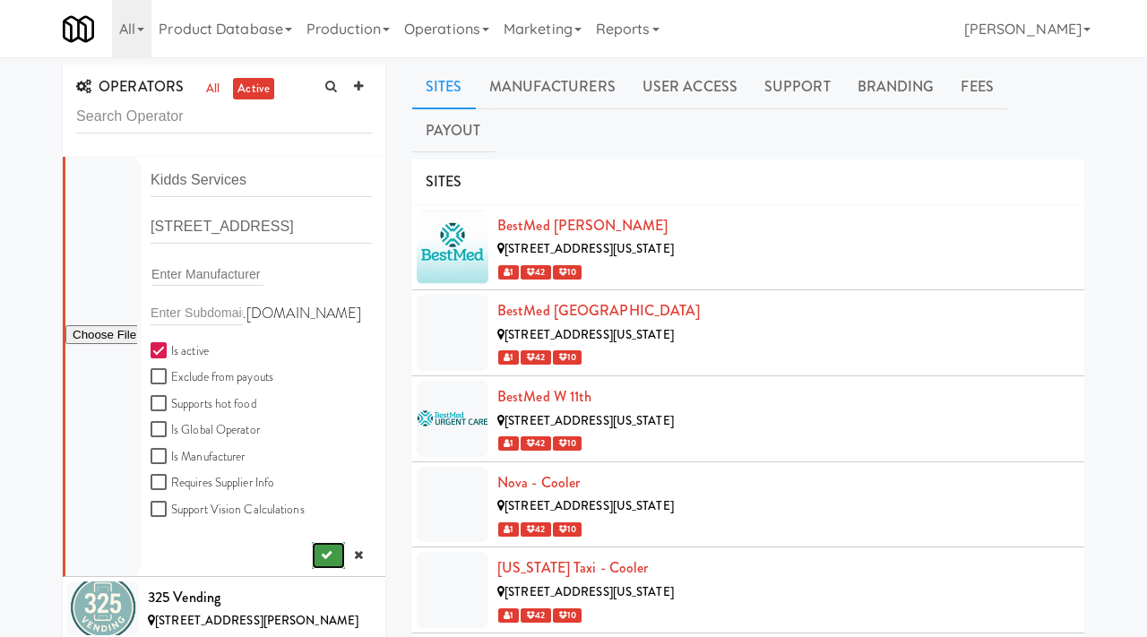
click at [318, 555] on button "submit" at bounding box center [328, 555] width 33 height 27
drag, startPoint x: 263, startPoint y: 227, endPoint x: 143, endPoint y: 214, distance: 120.8
click at [142, 216] on div "11316 Box Lane, Lynchburg, VA, USA" at bounding box center [261, 234] width 248 height 47
click at [327, 549] on button "submit" at bounding box center [328, 555] width 33 height 27
click at [220, 227] on input "Box Lane, Lynchburg, VA, USA" at bounding box center [261, 227] width 221 height 33
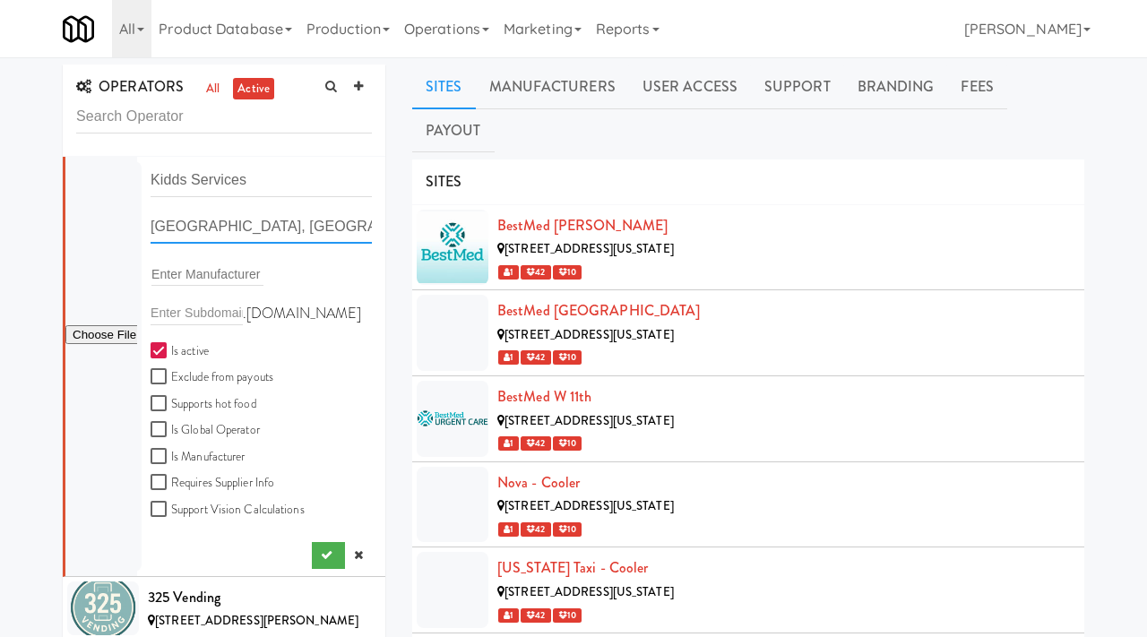
paste input "PO Box 11316"
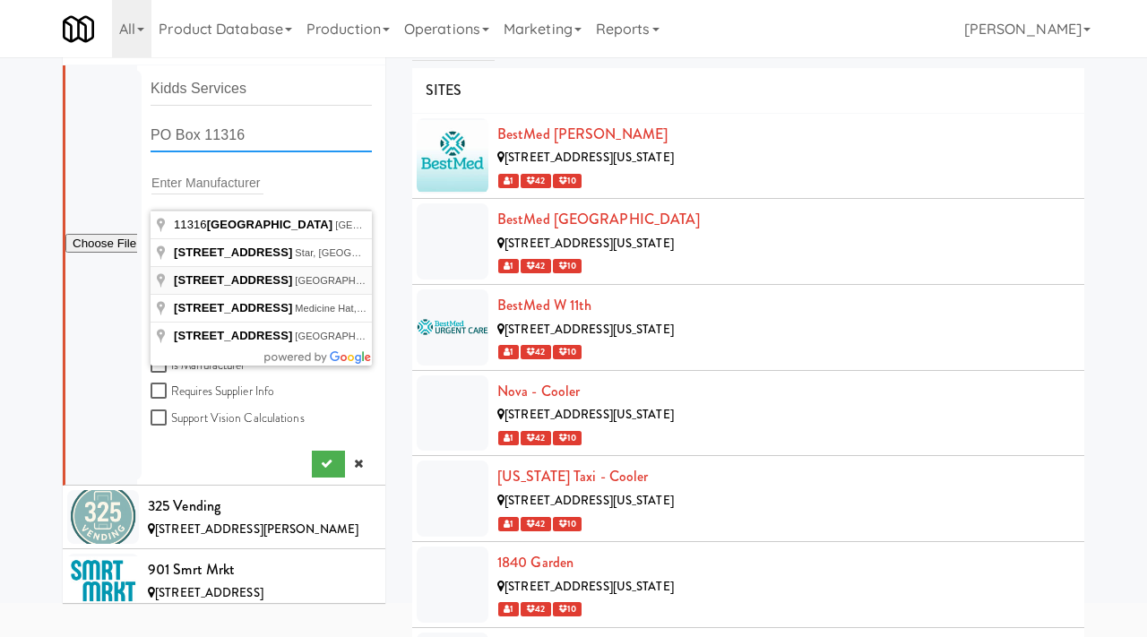
scroll to position [94, 0]
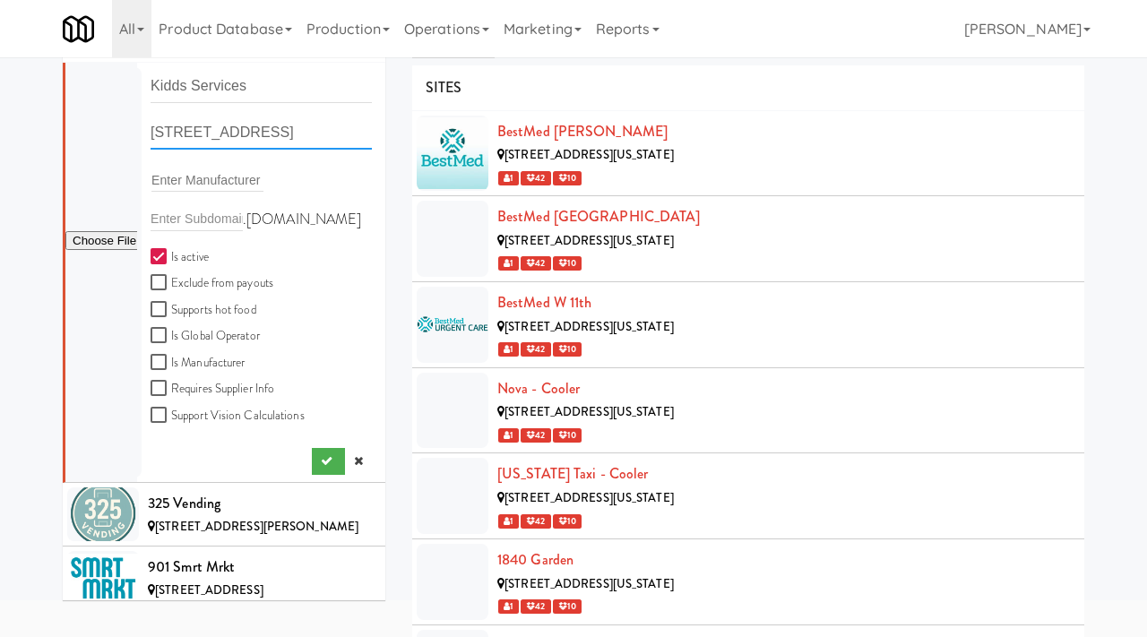
click at [257, 132] on input "11316 Box Lane, Lynchburg, VA, USA" at bounding box center [261, 133] width 221 height 33
click at [321, 460] on icon "submit" at bounding box center [327, 461] width 12 height 12
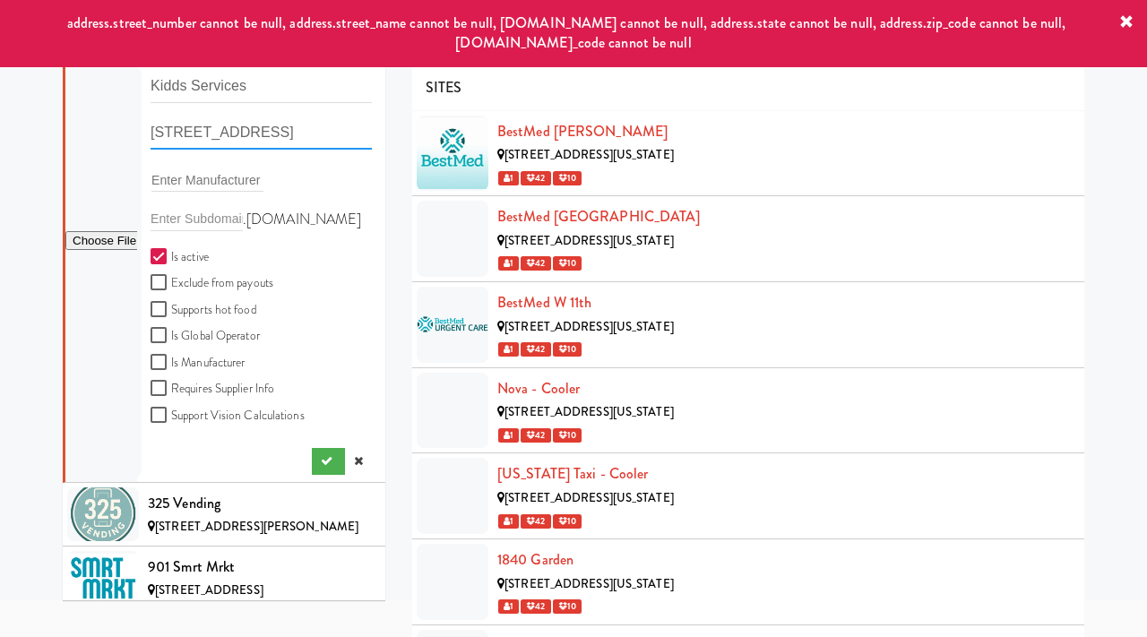
click at [344, 139] on input "11316 Box Lane, Lynchburg, VA, USA" at bounding box center [261, 133] width 221 height 33
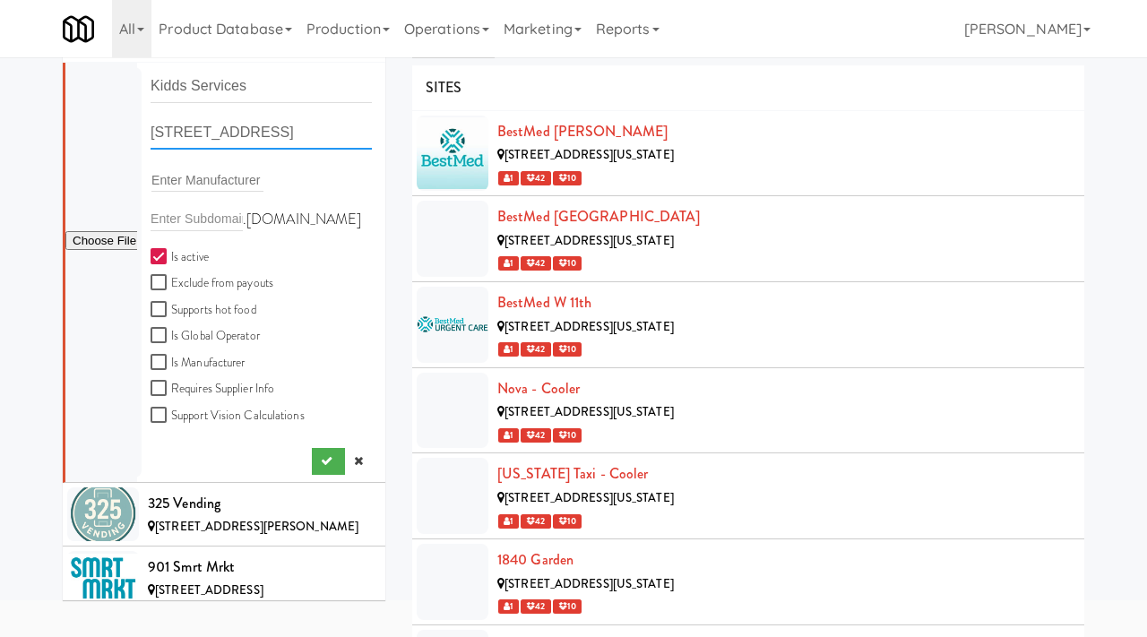
click at [343, 135] on input "11316 Box Lane, Lynchburg, VA, USA" at bounding box center [261, 133] width 221 height 33
drag, startPoint x: 348, startPoint y: 133, endPoint x: 396, endPoint y: 137, distance: 48.6
click at [396, 137] on div "OPERATORS all active Kidds Services 11316 Box Lane, Lynchburg, VA, USA Enter Ma…" at bounding box center [224, 292] width 350 height 644
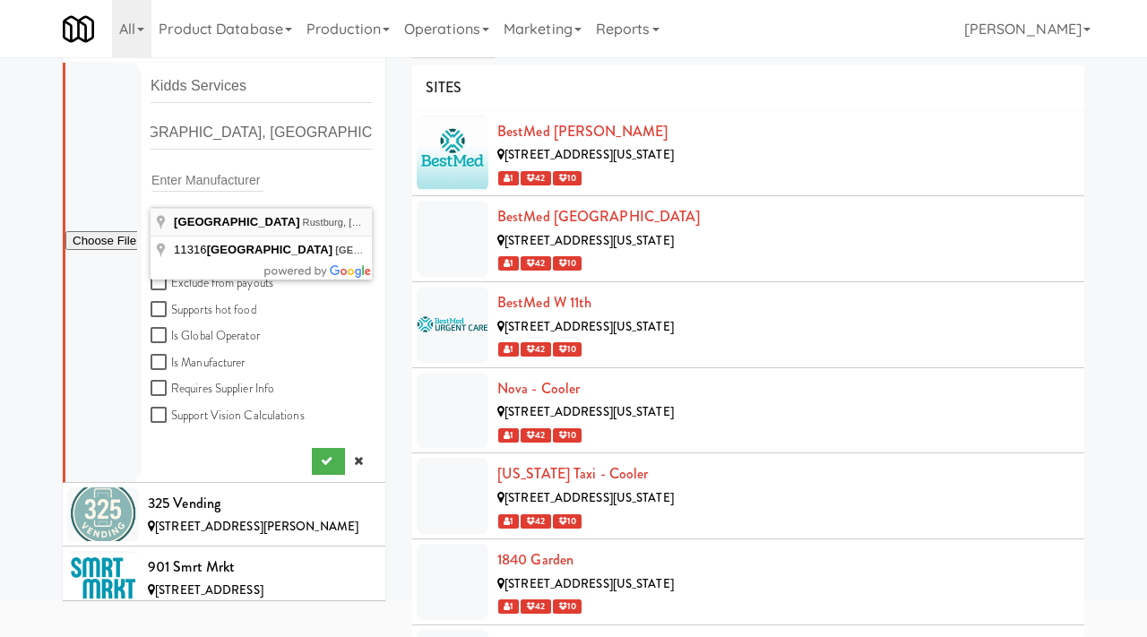
scroll to position [0, 0]
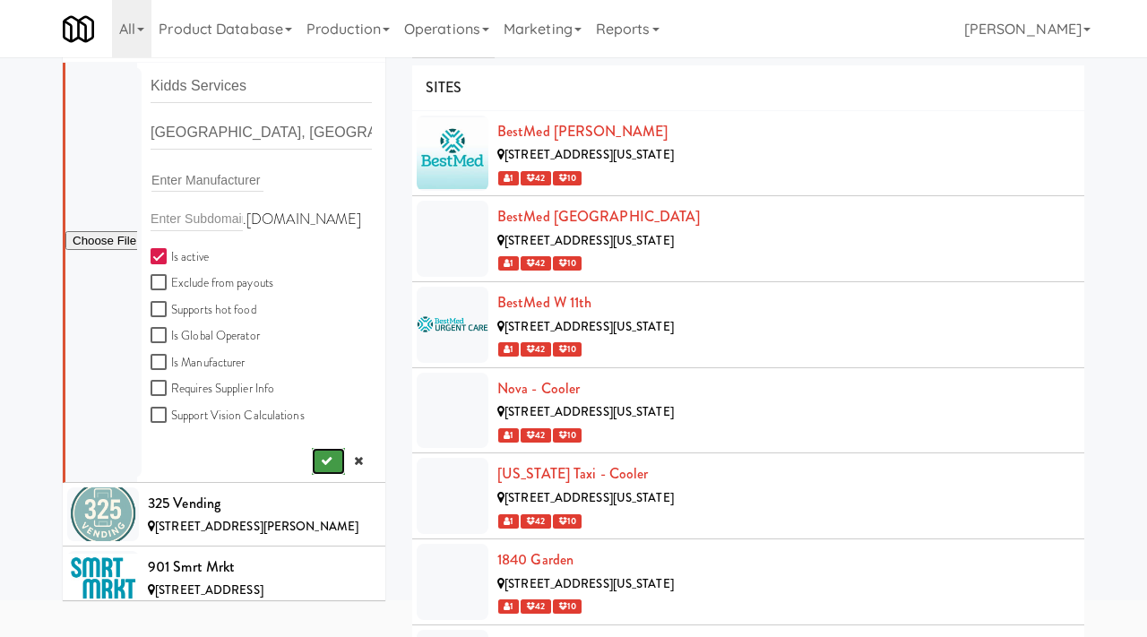
click at [322, 463] on icon "submit" at bounding box center [327, 461] width 12 height 12
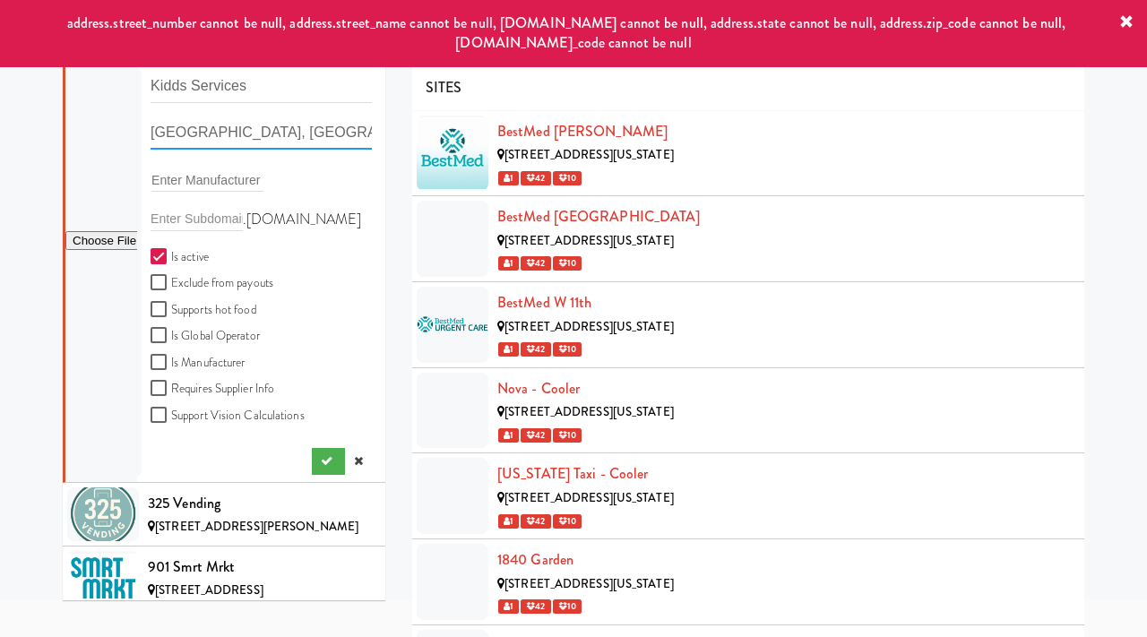
click at [200, 128] on input "Box Lane, Rustburg, VA, USA" at bounding box center [261, 133] width 221 height 33
paste input "PO Box 11316"
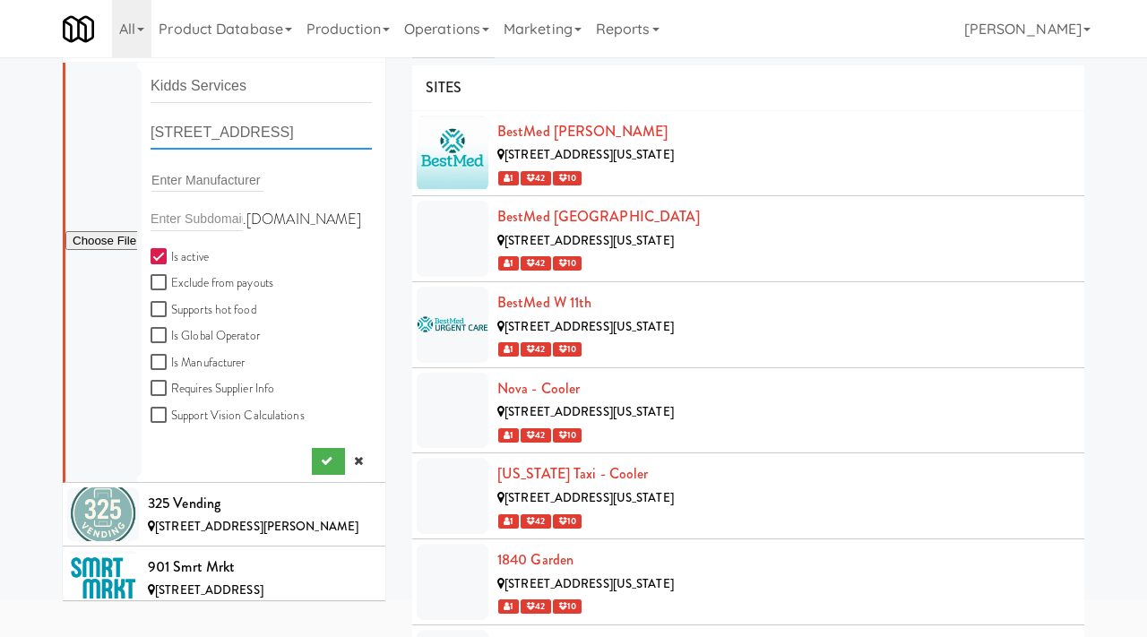
click at [362, 142] on input "11316 Box Lane, Lynchburg, VA, USA" at bounding box center [261, 133] width 221 height 33
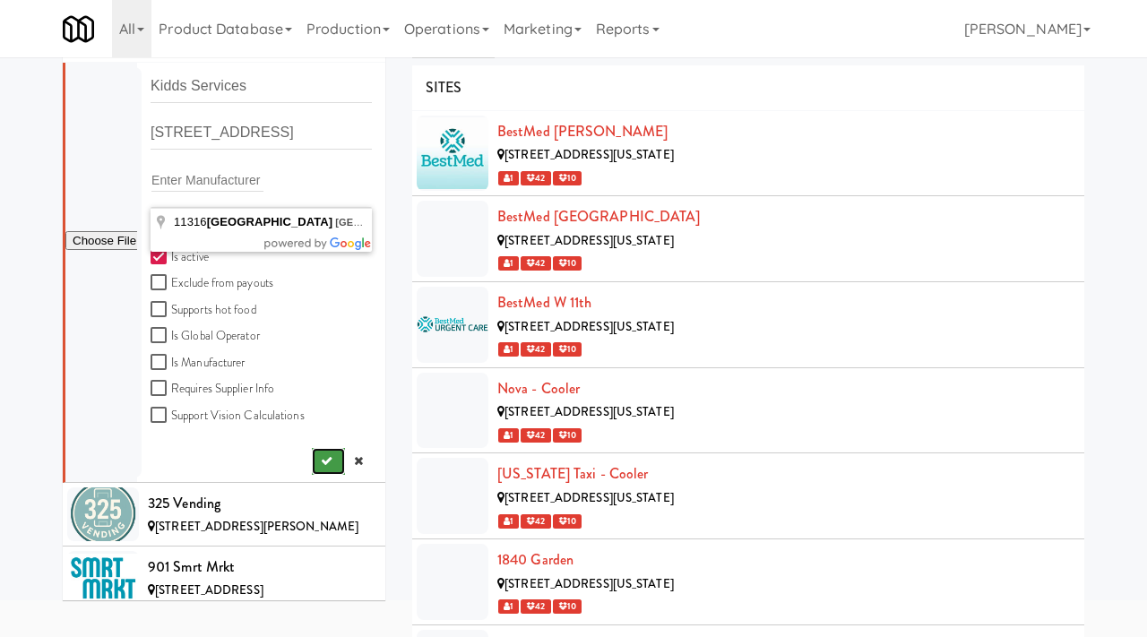
click at [321, 461] on icon "submit" at bounding box center [327, 461] width 12 height 12
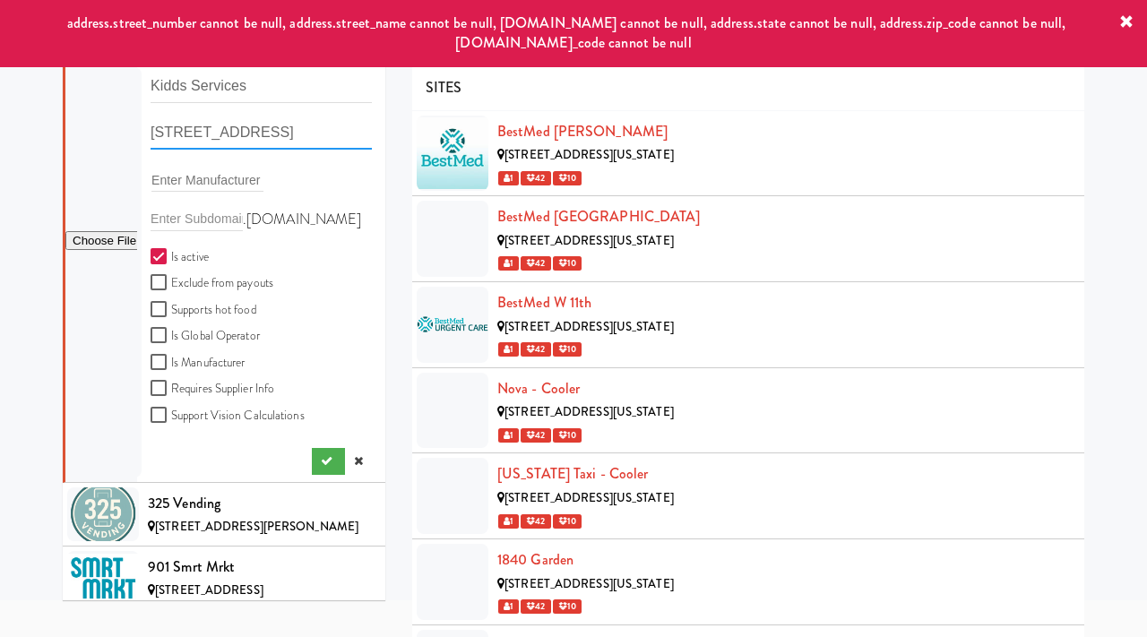
click at [258, 134] on input "11316 Box Lane, Lynchburg, VA, US" at bounding box center [261, 133] width 221 height 33
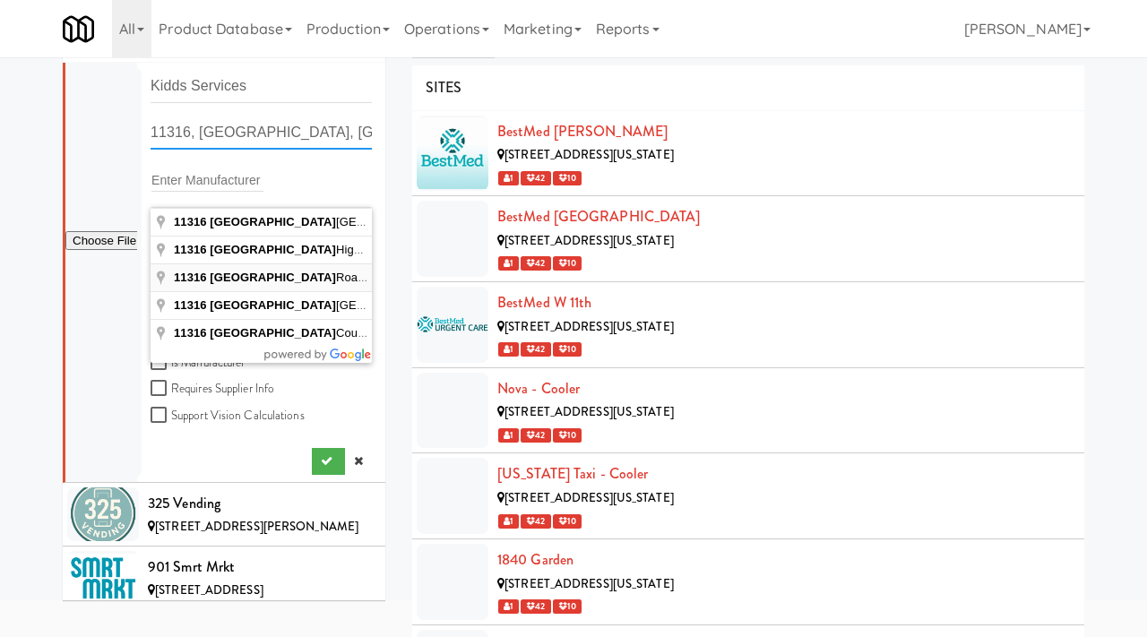
scroll to position [106, 0]
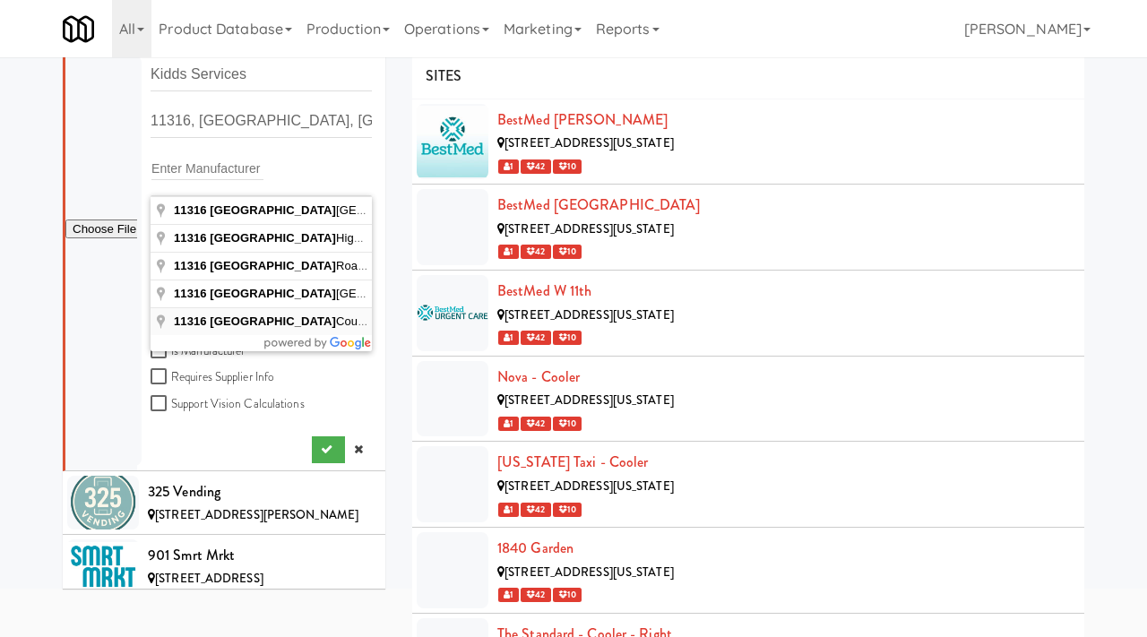
type input "11316 Lynchburg Court, Fairfax, VA, USA"
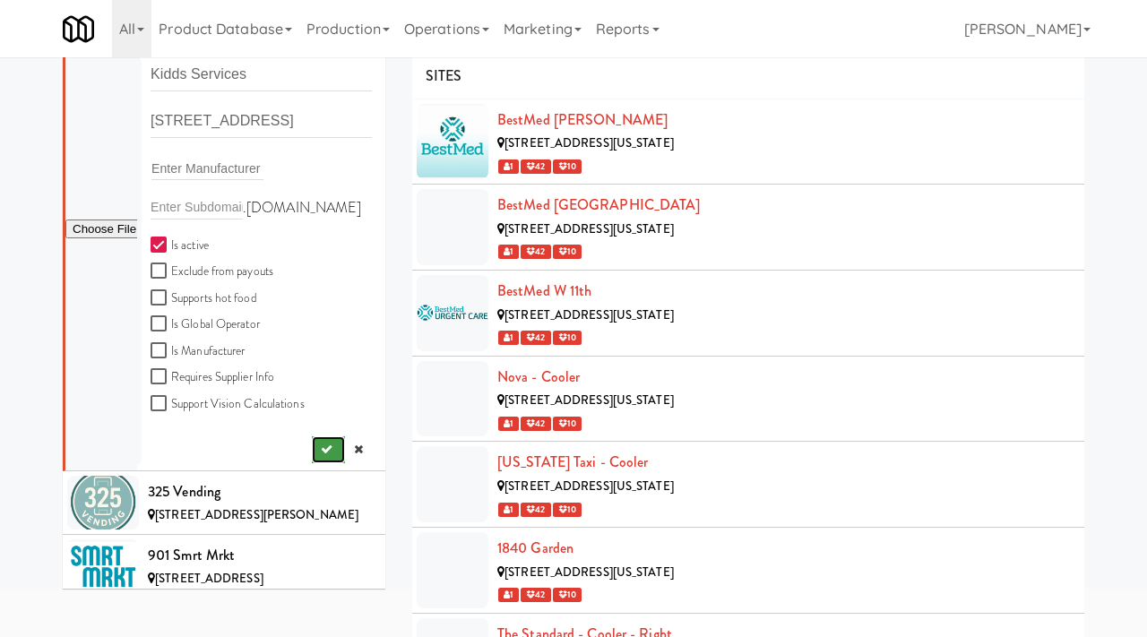
click at [332, 442] on button "submit" at bounding box center [328, 450] width 33 height 27
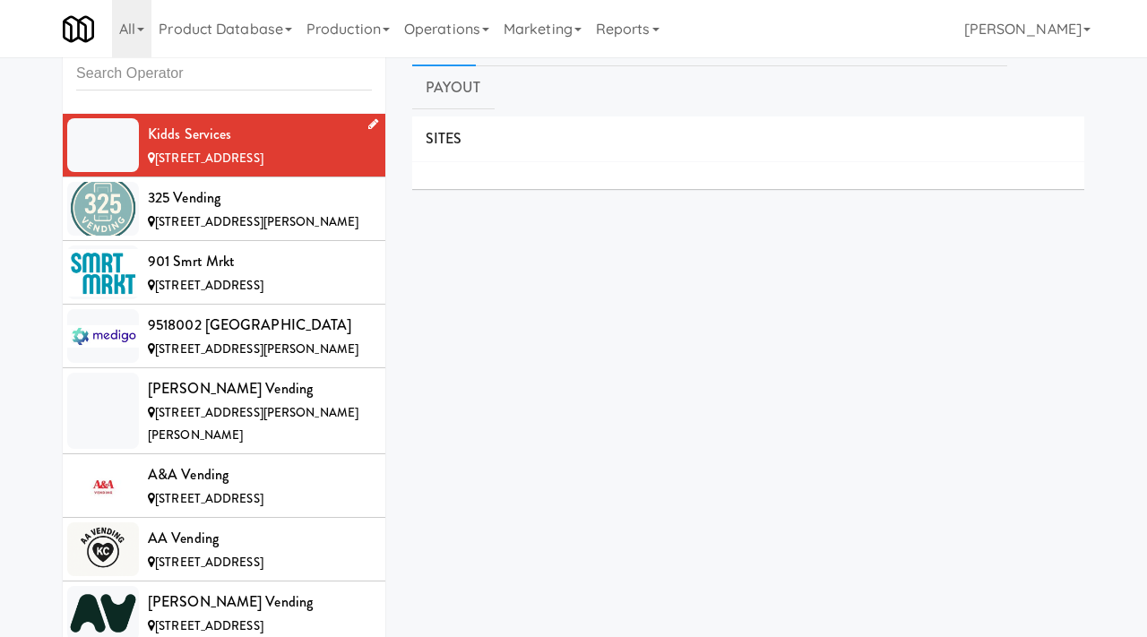
scroll to position [30, 0]
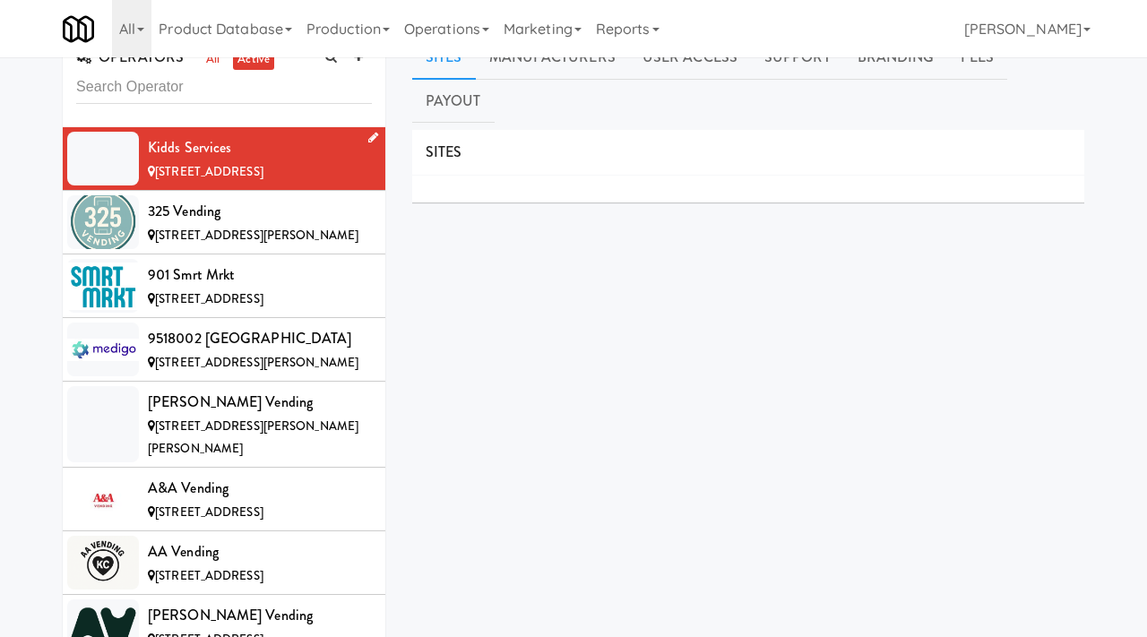
click at [365, 140] on link at bounding box center [369, 138] width 17 height 22
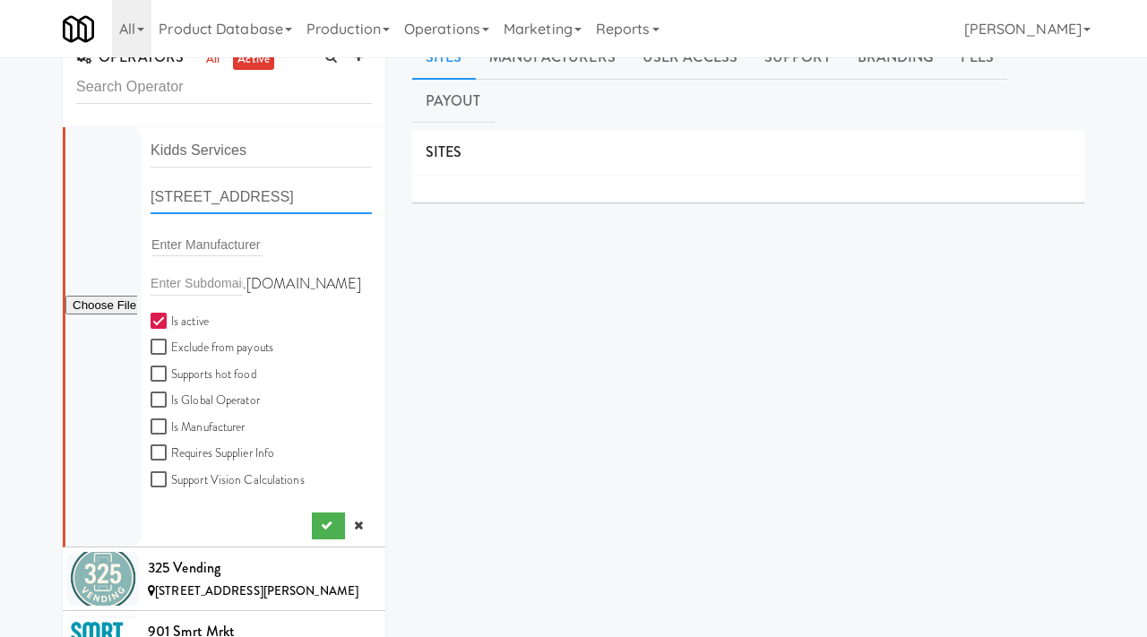
click at [310, 186] on input "11316 Lynchburg Ct, Fairfax VA" at bounding box center [261, 197] width 221 height 33
paste input "PO Box 11316"
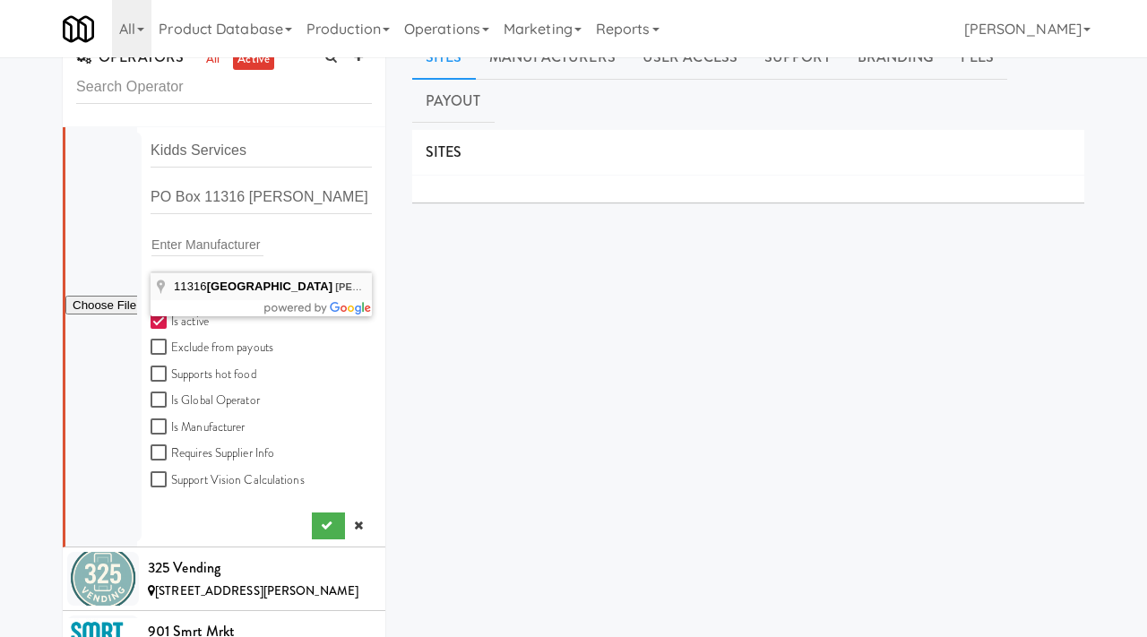
type input "11316 Box Lane, Lynchburg, VA, USA"
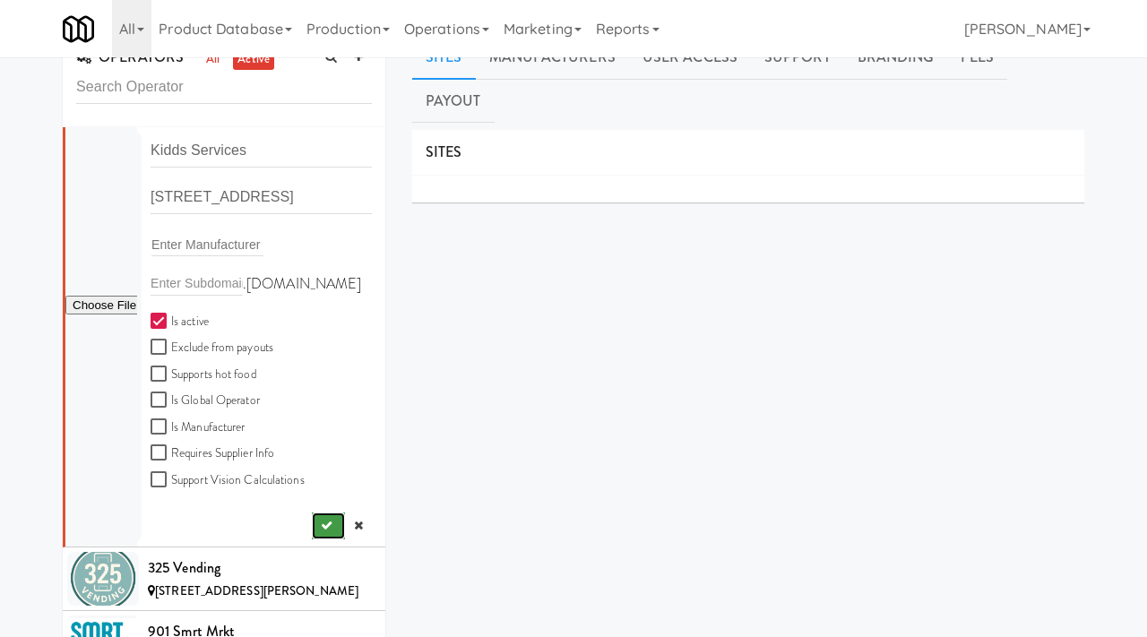
click at [328, 529] on icon "submit" at bounding box center [327, 526] width 12 height 12
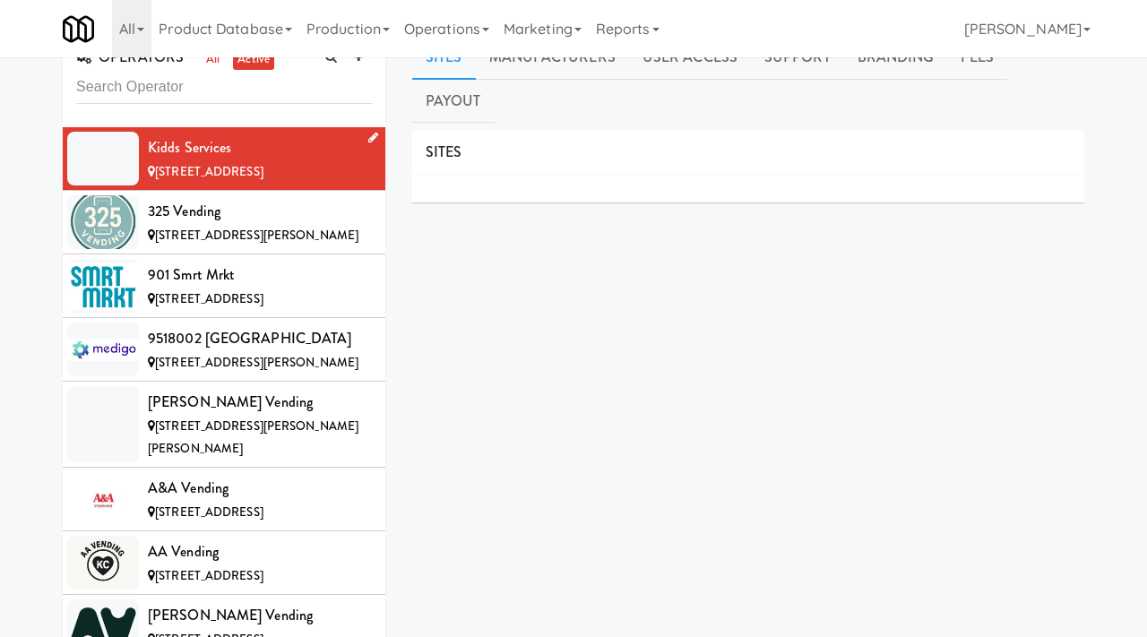
click at [364, 135] on link at bounding box center [369, 138] width 17 height 22
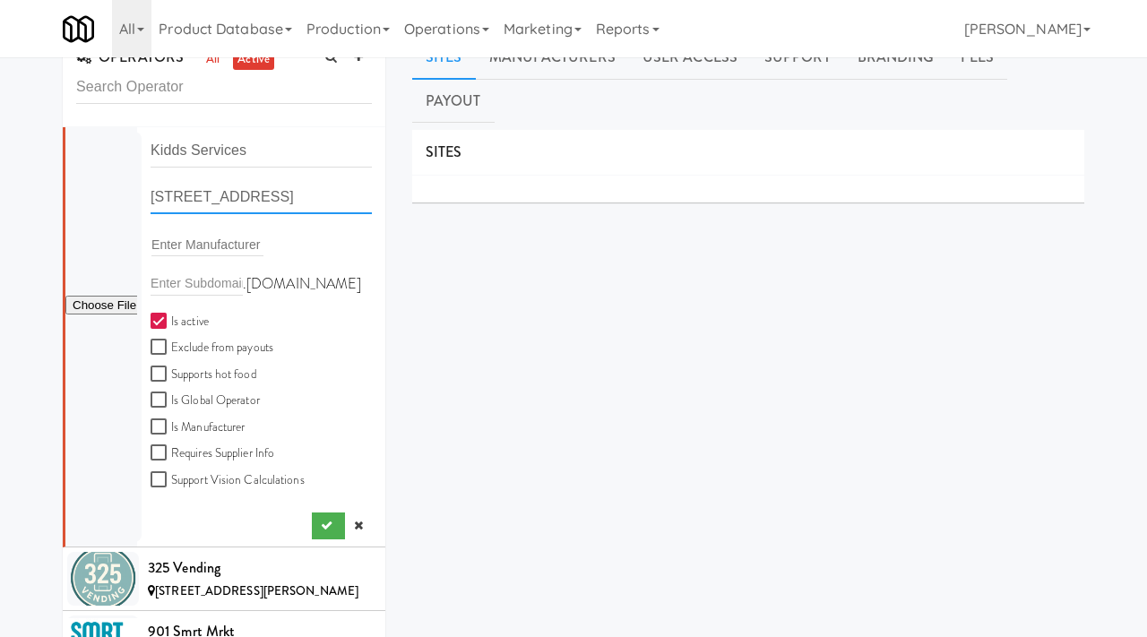
click at [323, 200] on input "11316 Lynchburg Ct, Fairfax VA" at bounding box center [261, 197] width 221 height 33
paste input "PO Box 11316"
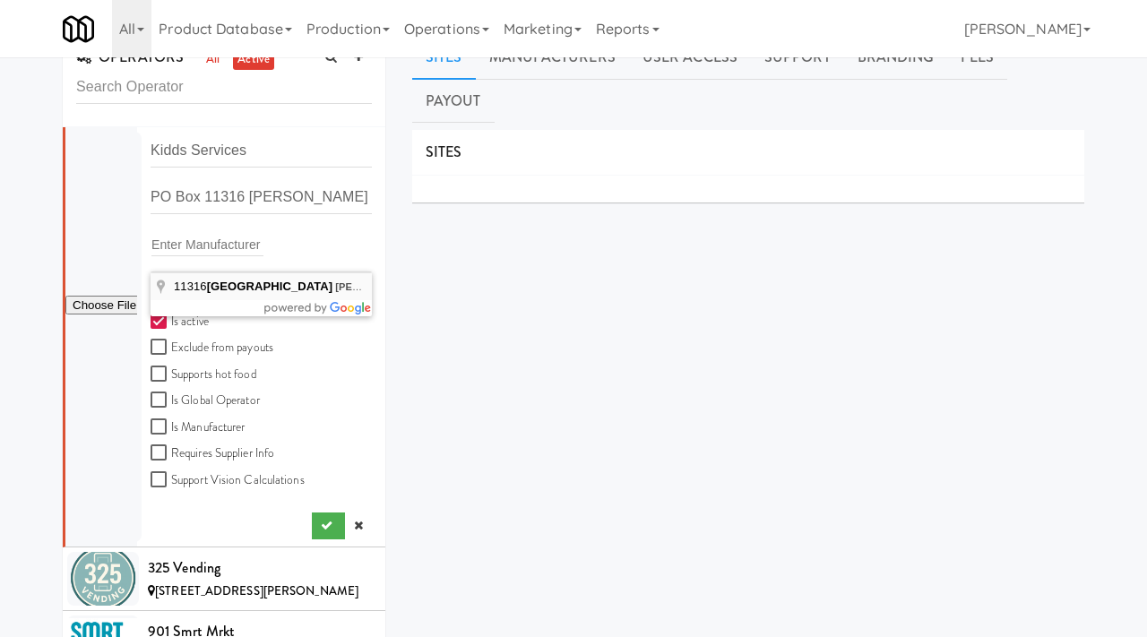
type input "11316 Box Lane, Lynchburg, VA, USA"
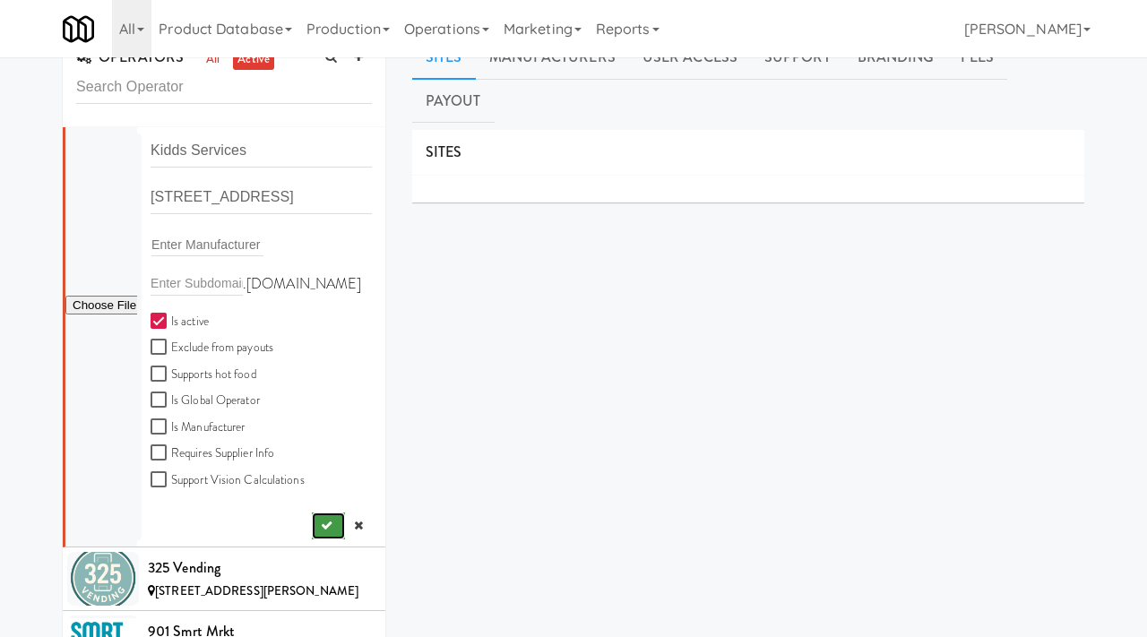
click at [327, 521] on icon "submit" at bounding box center [327, 526] width 12 height 12
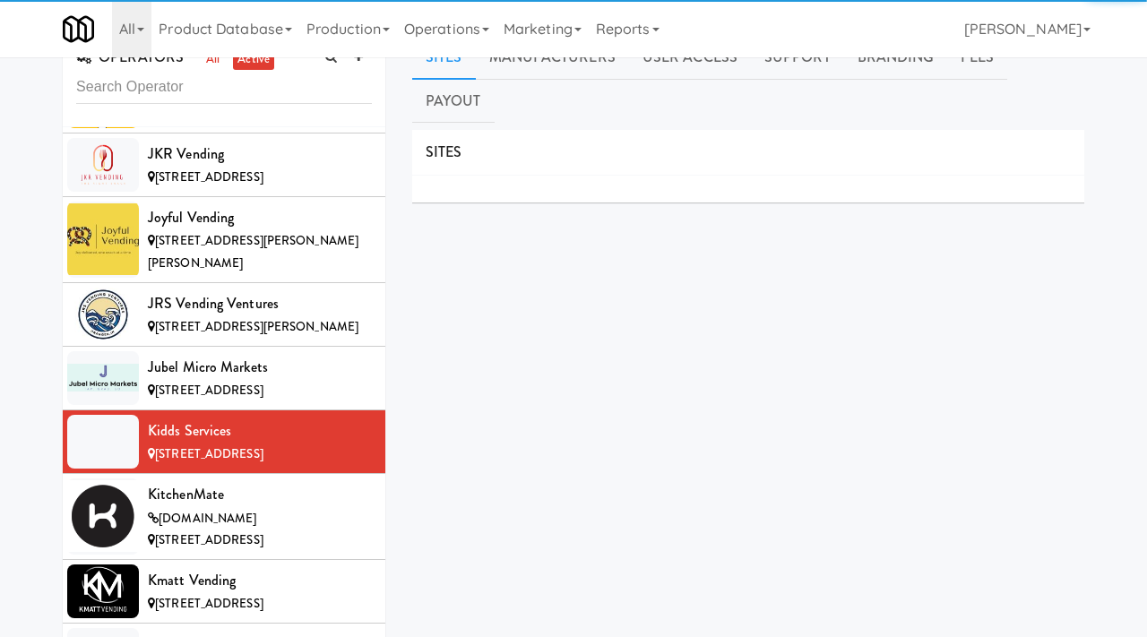
scroll to position [9011, 0]
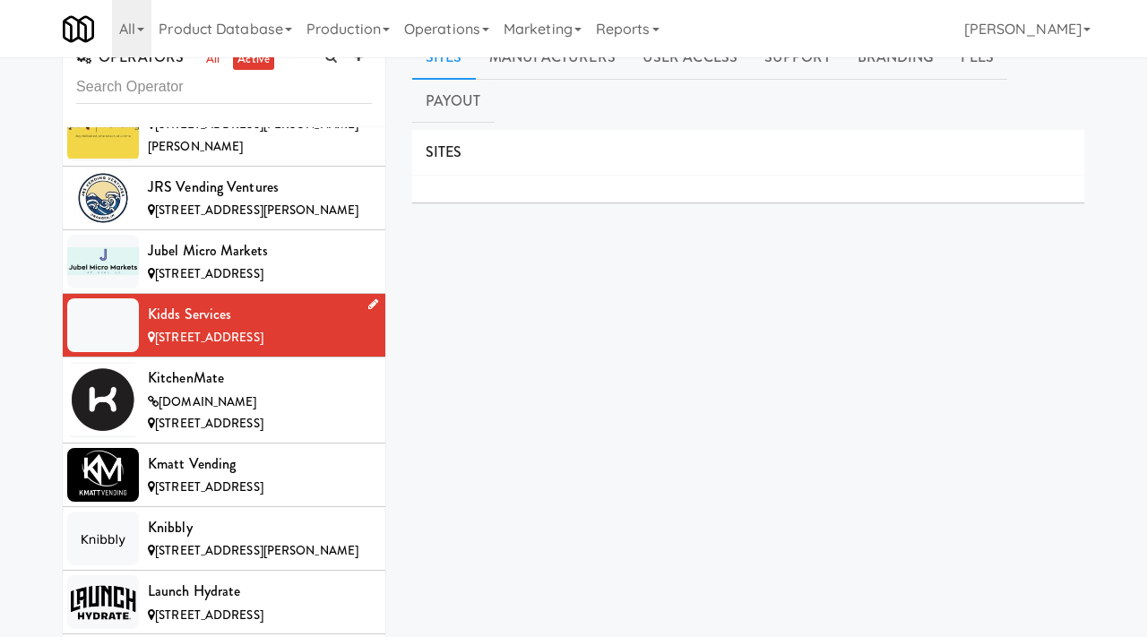
click at [376, 298] on icon at bounding box center [373, 304] width 10 height 12
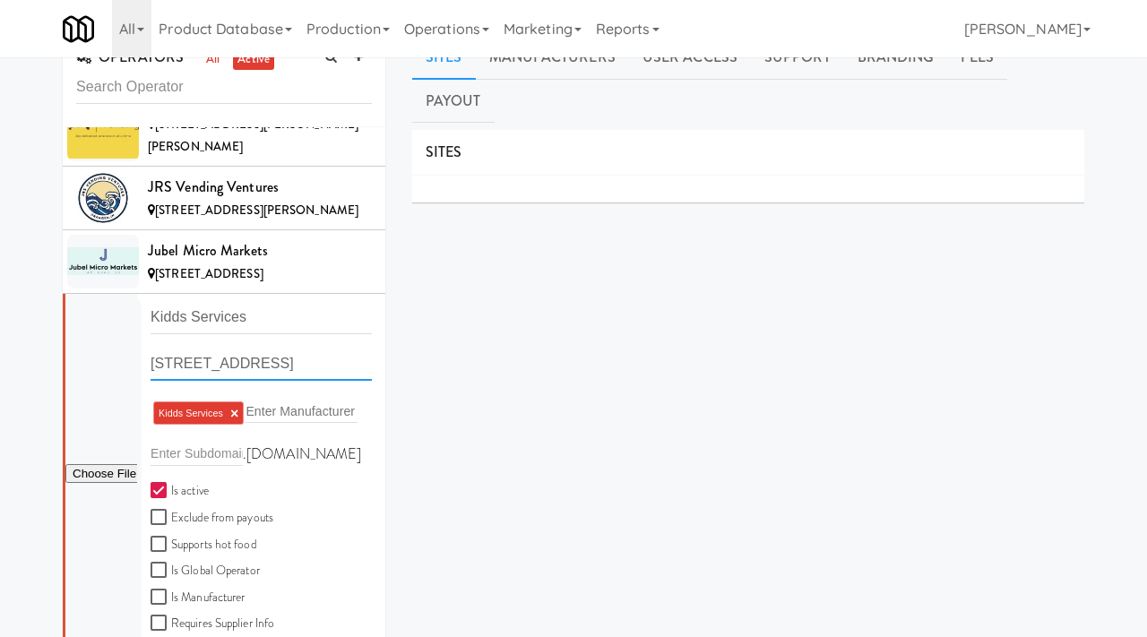
click at [243, 348] on input "11316 Lynchburg Ct, Fairfax VA" at bounding box center [261, 364] width 221 height 33
drag, startPoint x: 362, startPoint y: 204, endPoint x: 274, endPoint y: 203, distance: 87.9
click at [274, 348] on input "11316 Lynchburg Ct, Fairfax VA" at bounding box center [261, 364] width 221 height 33
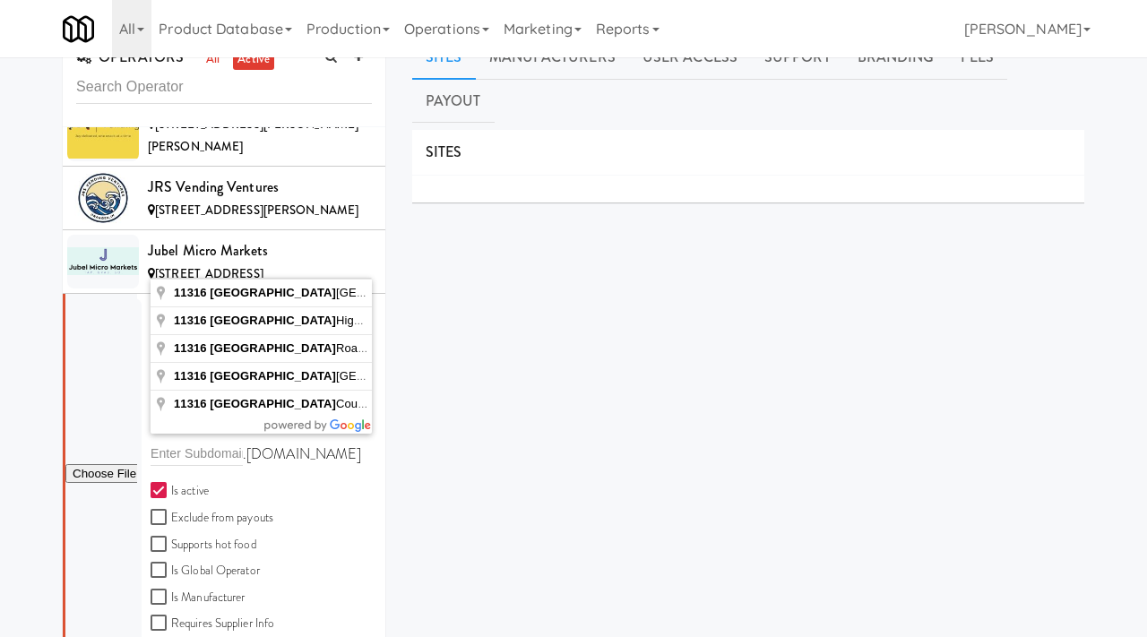
type input "11316 Lynchburg, VA, USA"
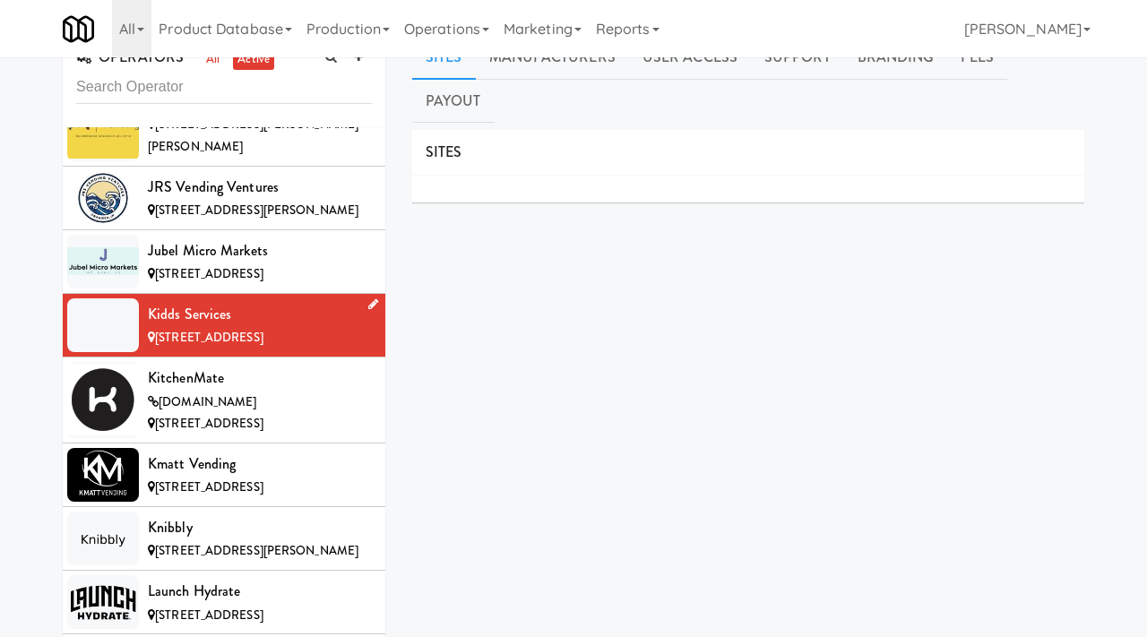
click at [364, 294] on link at bounding box center [369, 305] width 17 height 22
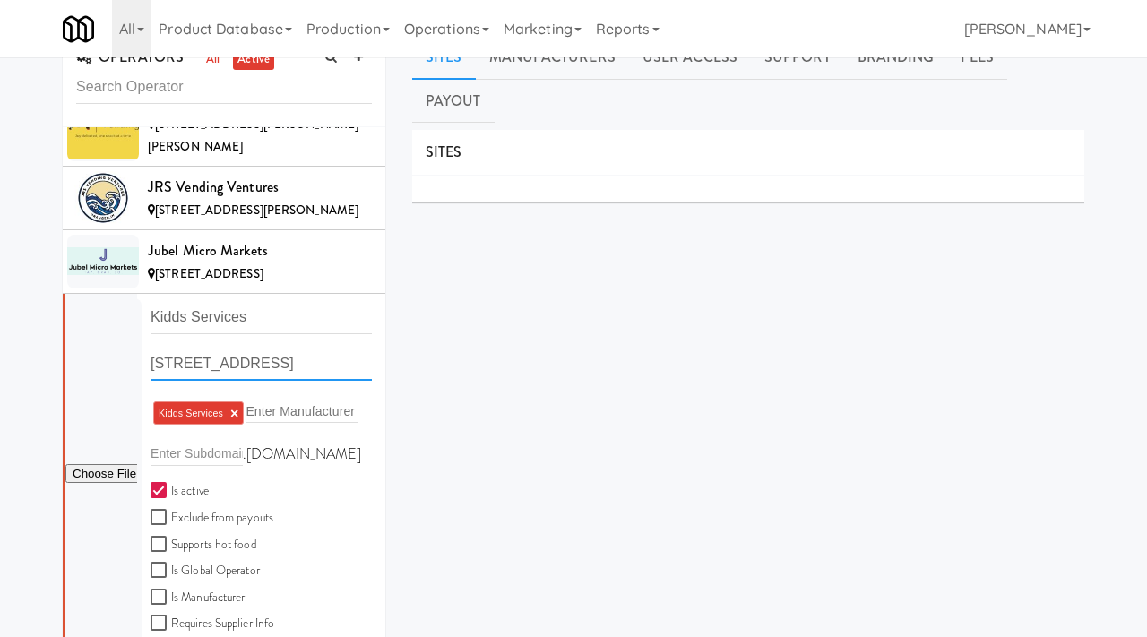
click at [335, 348] on input "11316 Lynchburg Ct, Fairfax VA" at bounding box center [261, 364] width 221 height 33
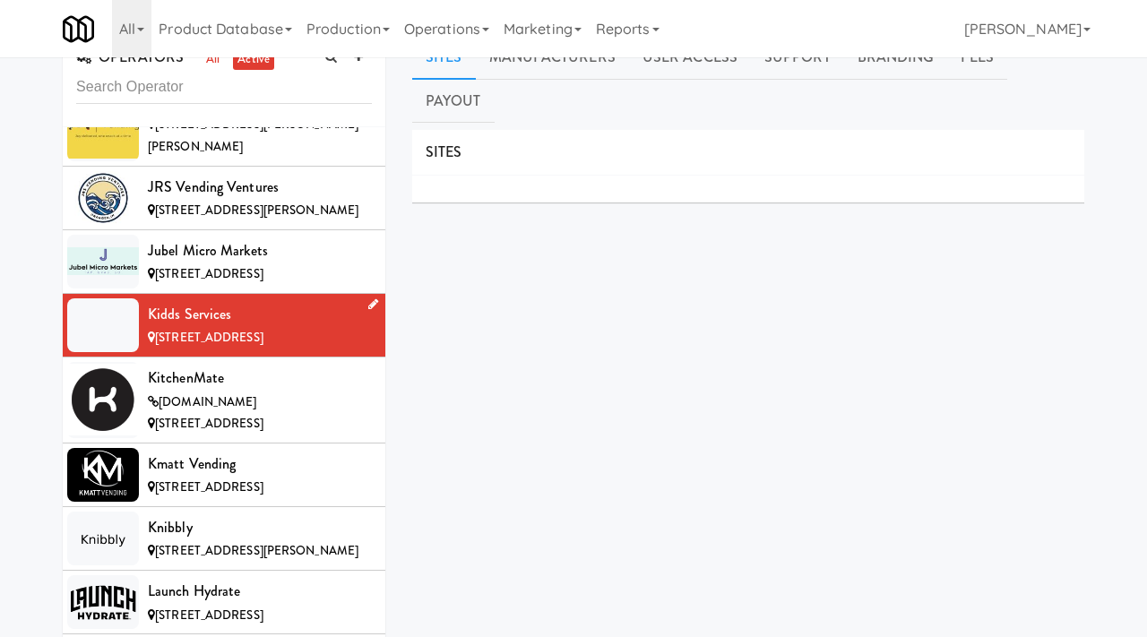
scroll to position [0, 0]
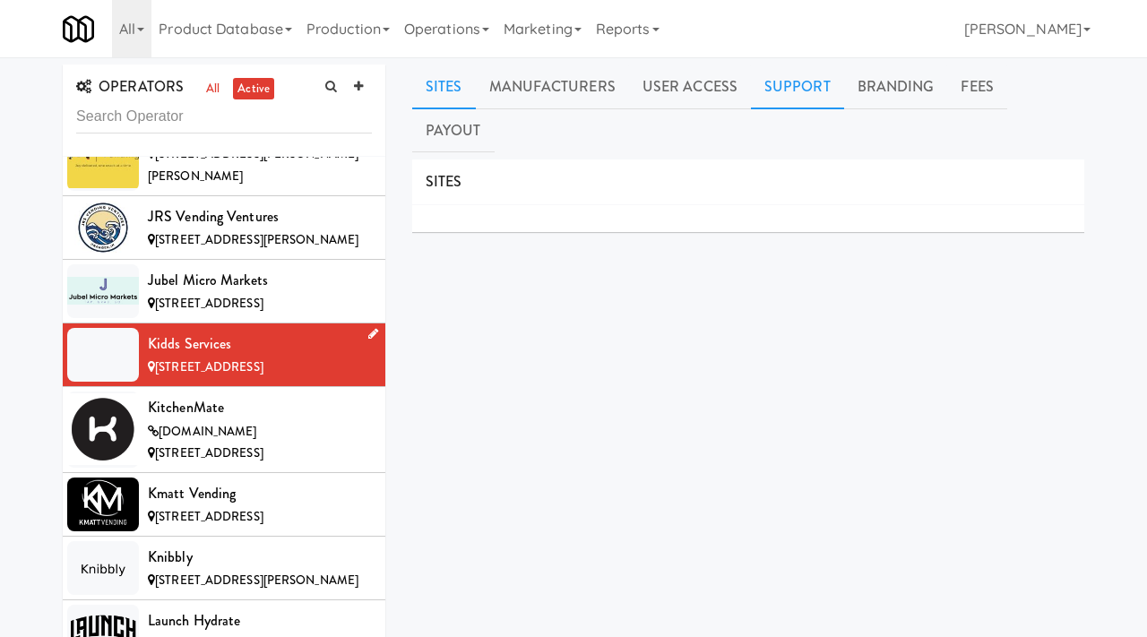
click at [788, 93] on link "Support" at bounding box center [797, 87] width 93 height 45
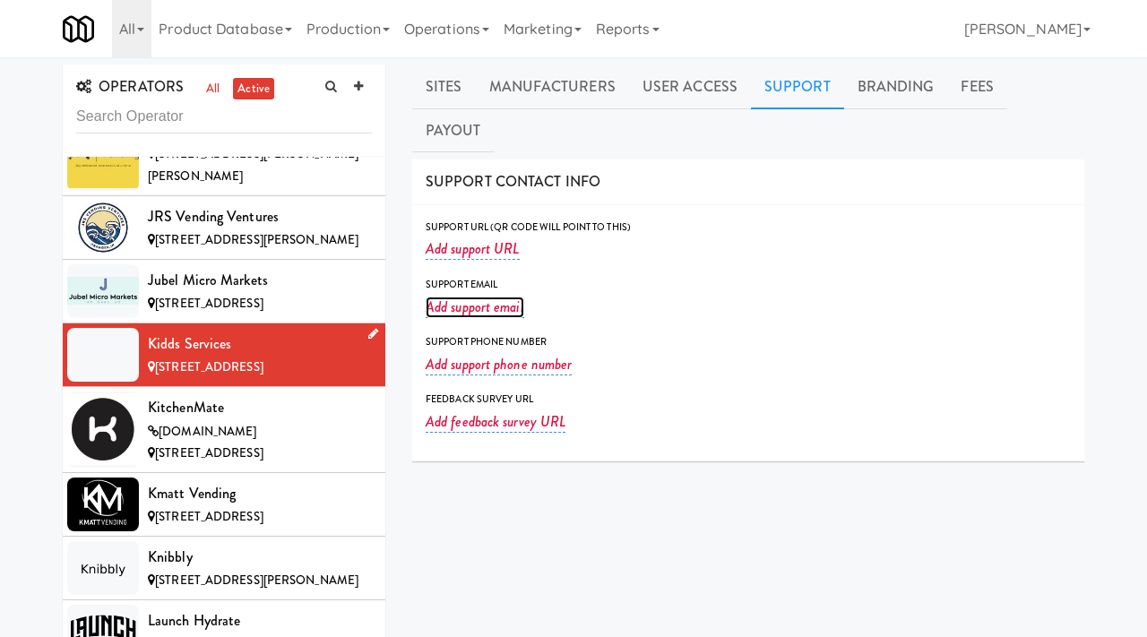
click at [453, 297] on link "Add support email" at bounding box center [475, 308] width 99 height 22
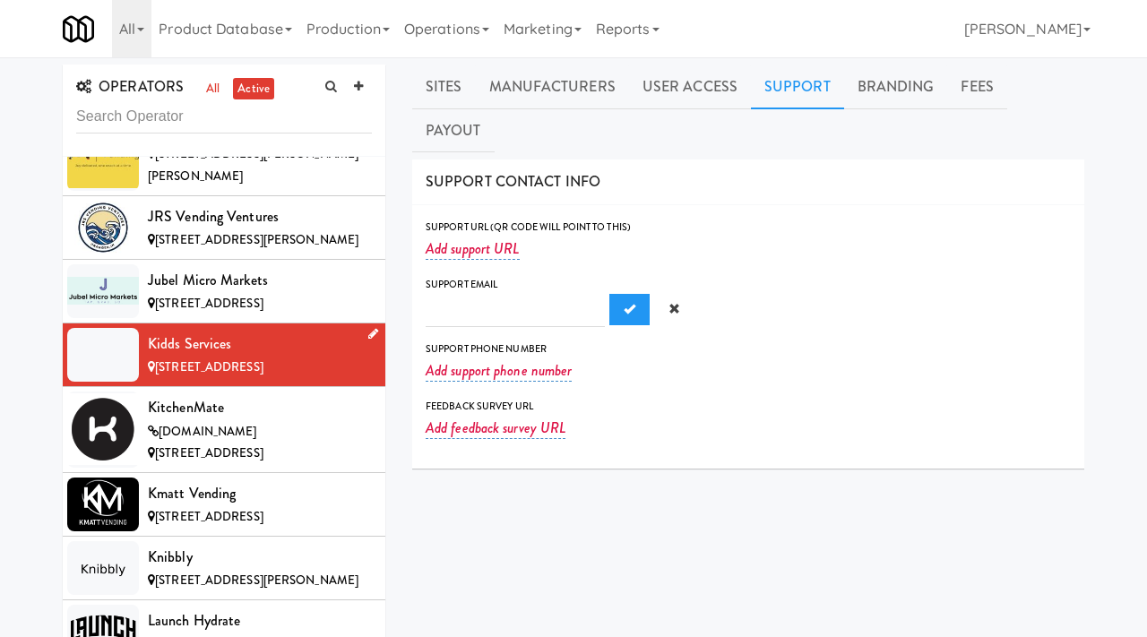
click at [459, 294] on input "text" at bounding box center [515, 310] width 179 height 33
type input "dan@kiddsservices.com"
click at [624, 303] on span "Submit" at bounding box center [630, 309] width 12 height 12
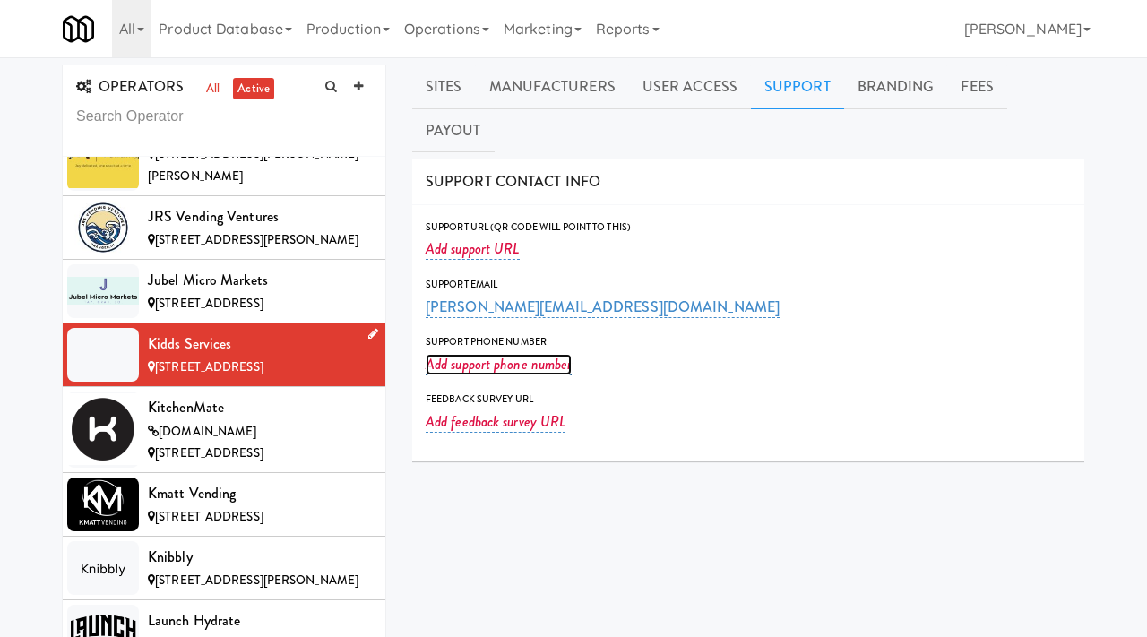
click at [506, 354] on link "Add support phone number" at bounding box center [499, 365] width 146 height 22
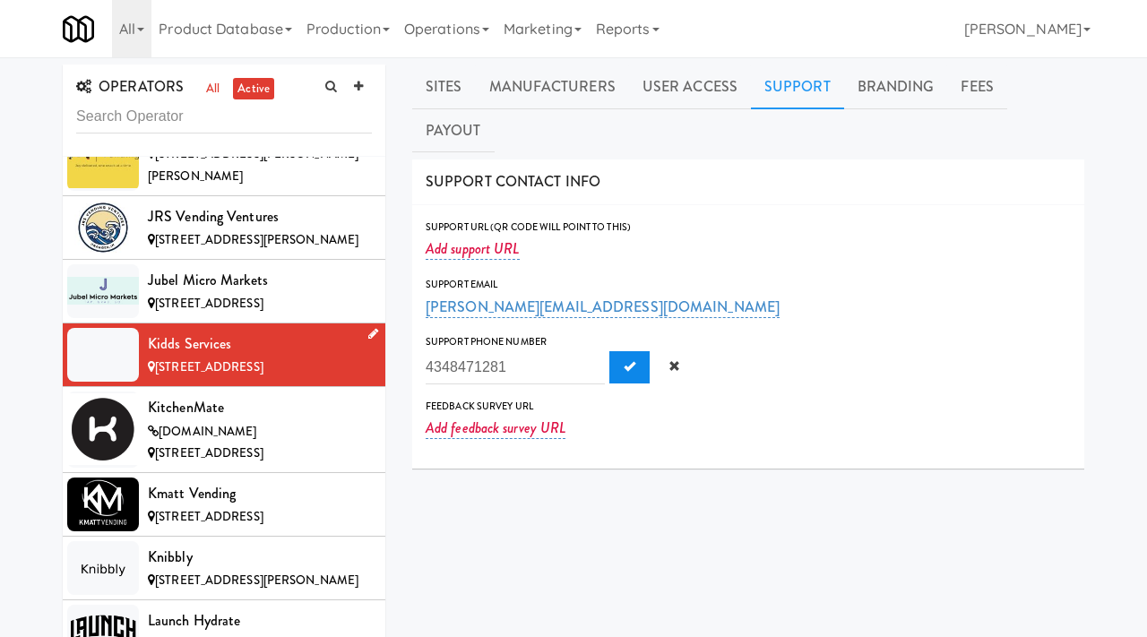
type input "4348471281"
click at [610, 351] on button "Submit" at bounding box center [630, 367] width 40 height 32
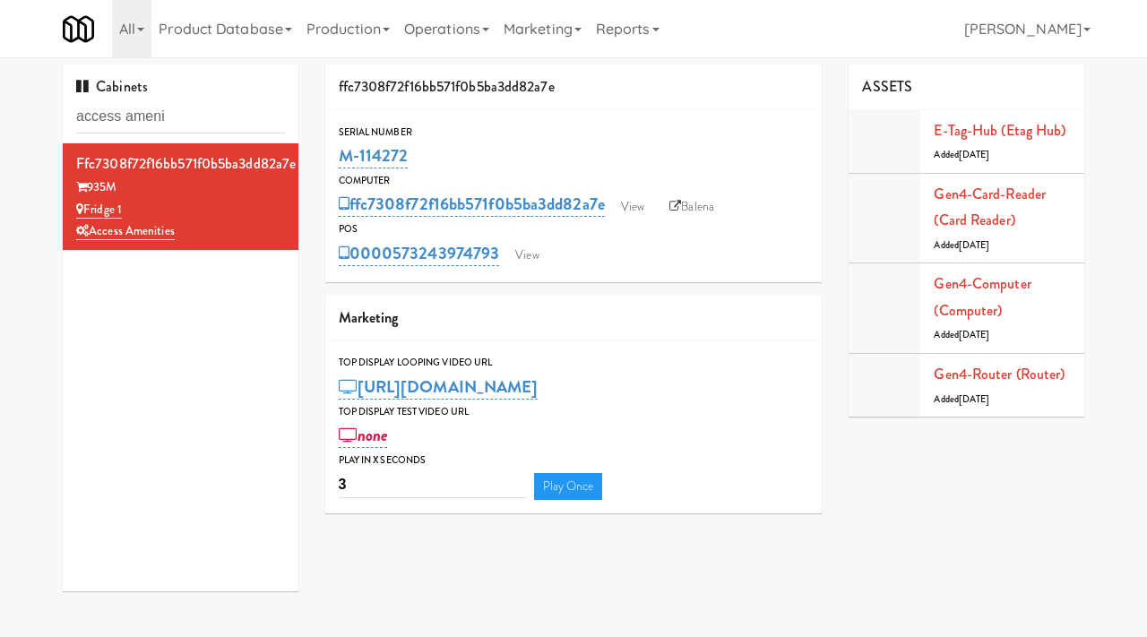
click at [0, 102] on div "Cabinets access ameni ffc7308f72f16bb571f0b5ba3dd82a7e 935M Fridge 1 Access Ame…" at bounding box center [573, 335] width 1147 height 541
type input "training center"
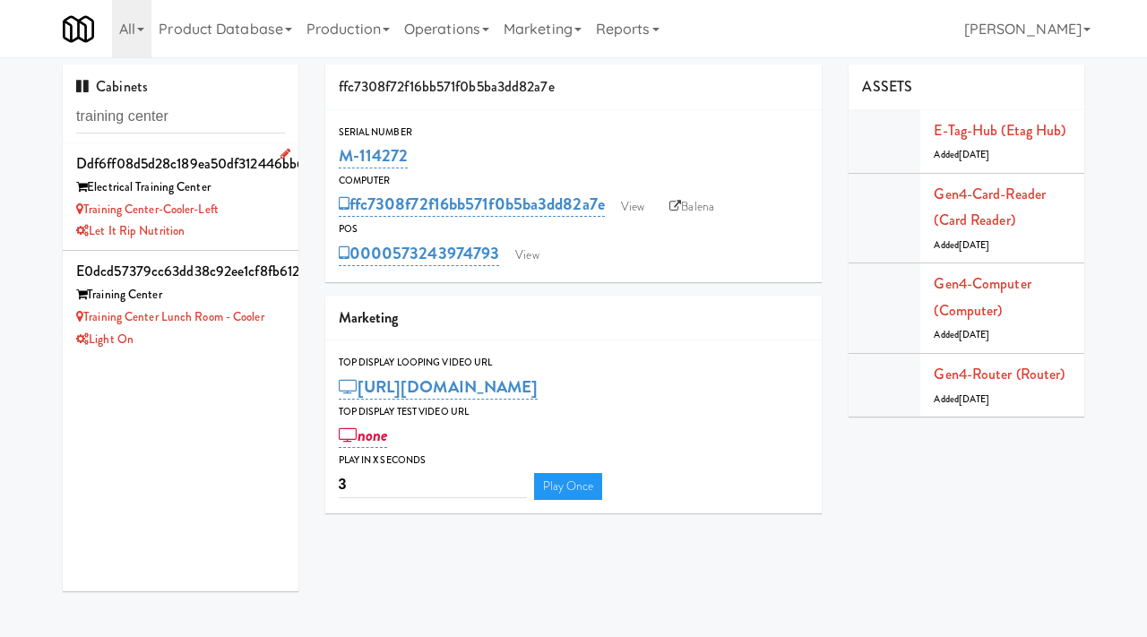
click at [269, 233] on div "Let it Rip Nutrition" at bounding box center [180, 232] width 209 height 22
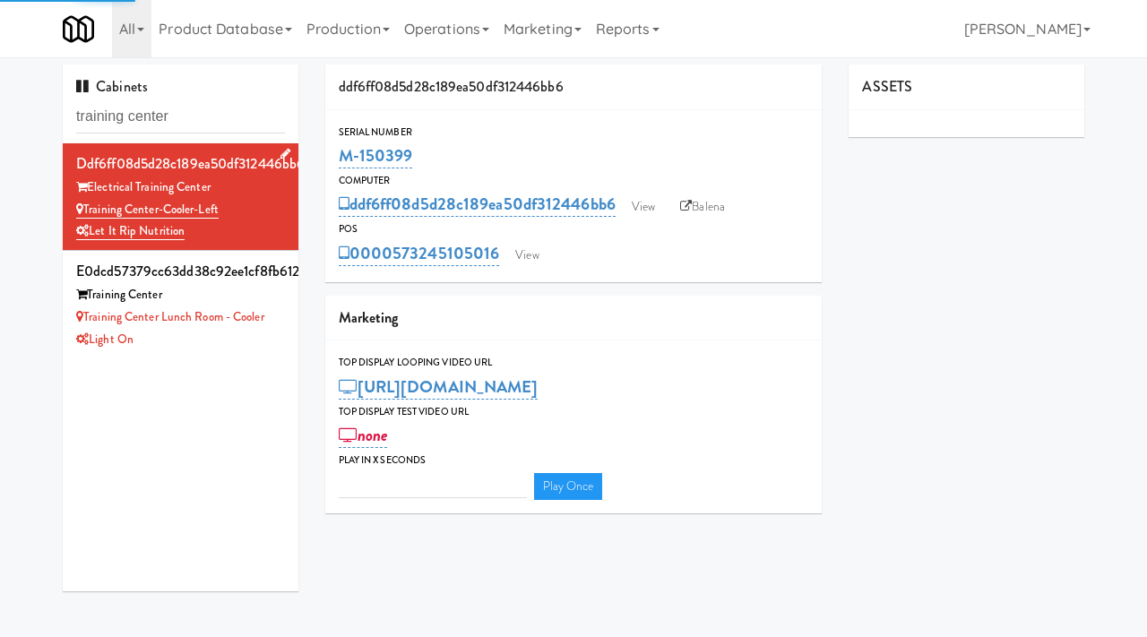
type input "3"
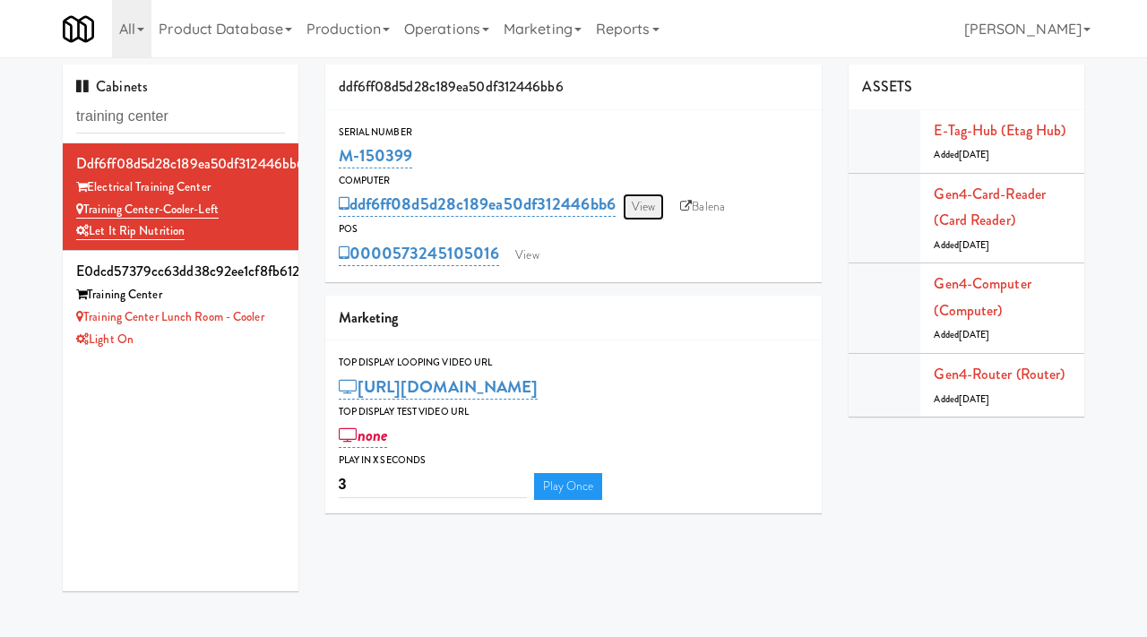
click at [651, 200] on link "View" at bounding box center [643, 207] width 41 height 27
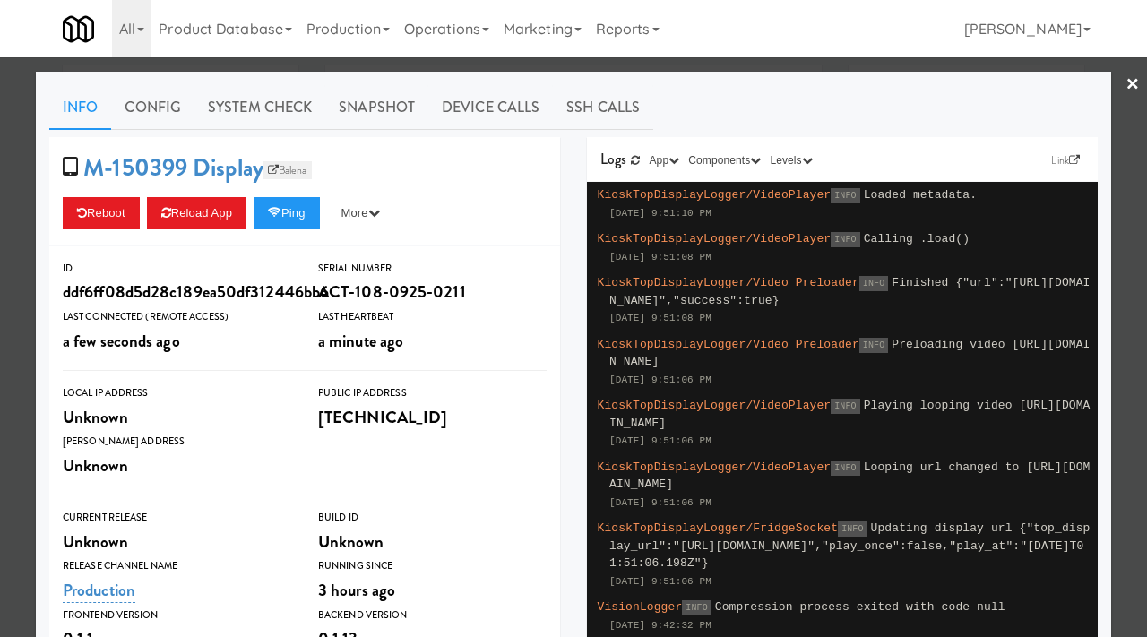
click at [305, 175] on link "Balena" at bounding box center [288, 170] width 48 height 18
click at [372, 109] on link "Snapshot" at bounding box center [376, 107] width 103 height 45
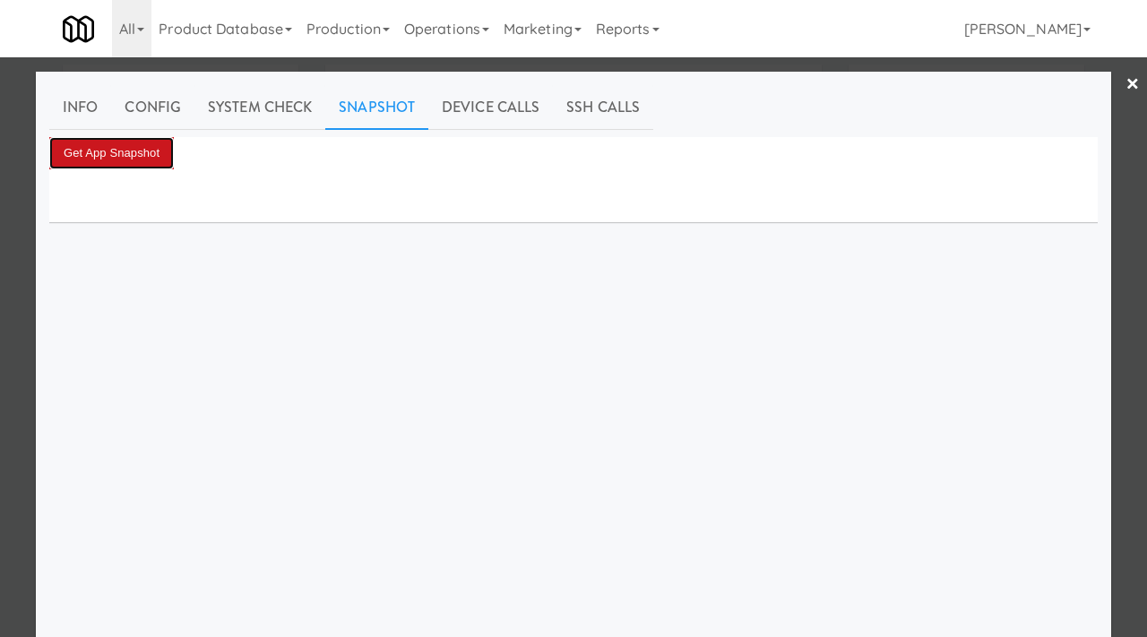
click at [135, 148] on button "Get App Snapshot" at bounding box center [111, 153] width 125 height 32
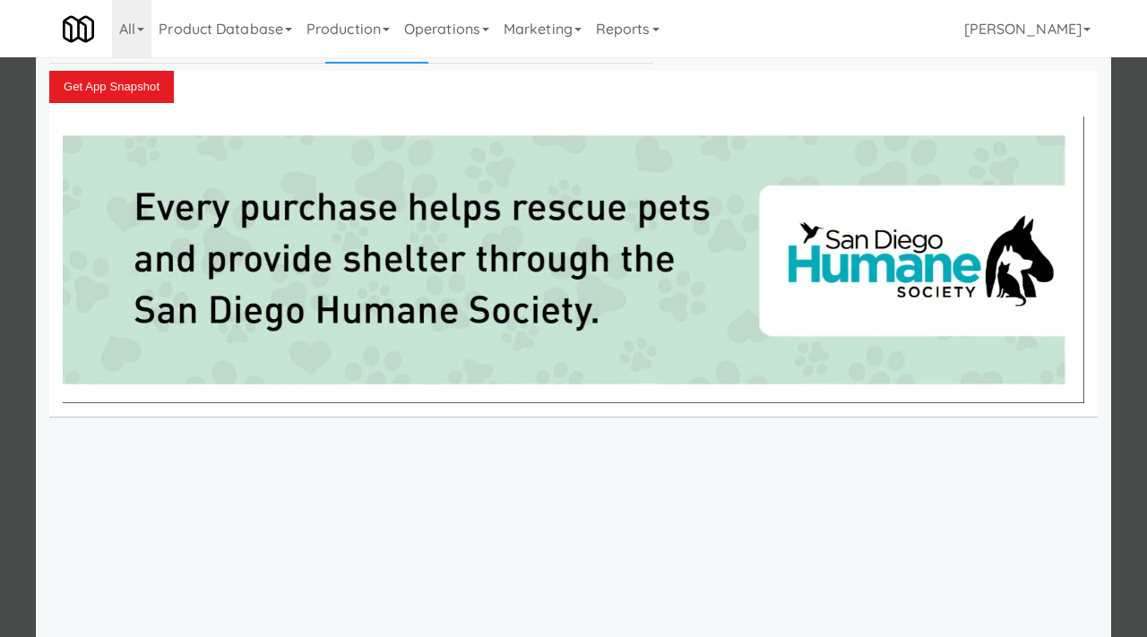
scroll to position [68, 0]
